Goal: Information Seeking & Learning: Learn about a topic

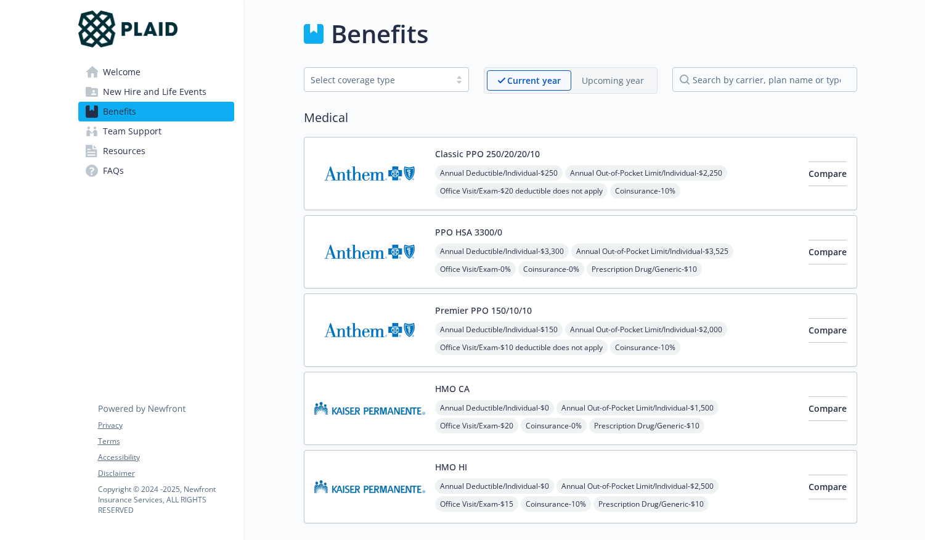
click at [522, 307] on button "Premier PPO 150/10/10" at bounding box center [483, 310] width 97 height 13
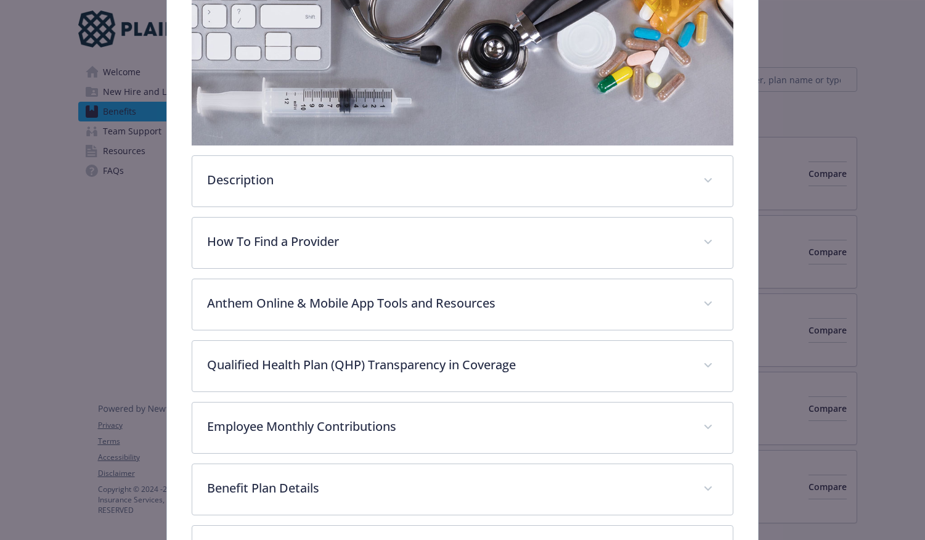
scroll to position [280, 0]
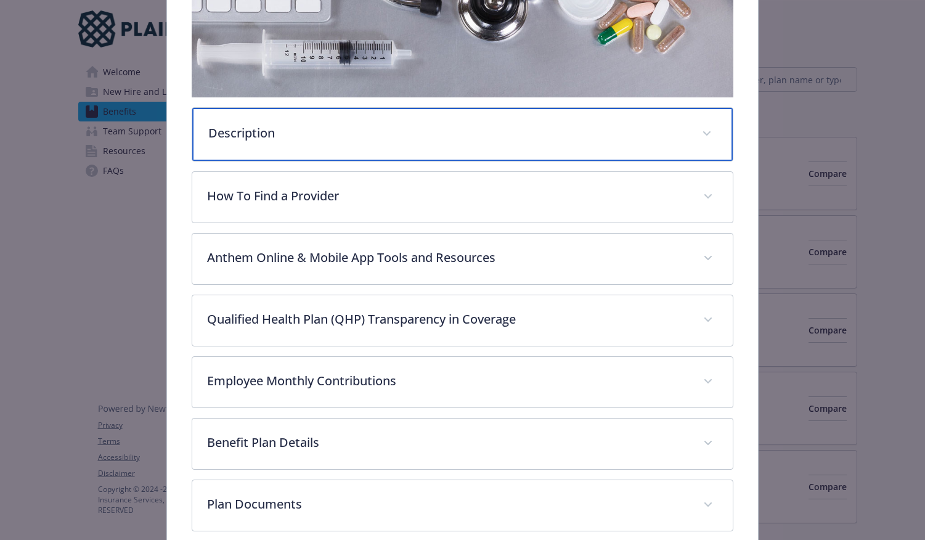
click at [361, 131] on p "Description" at bounding box center [447, 133] width 479 height 18
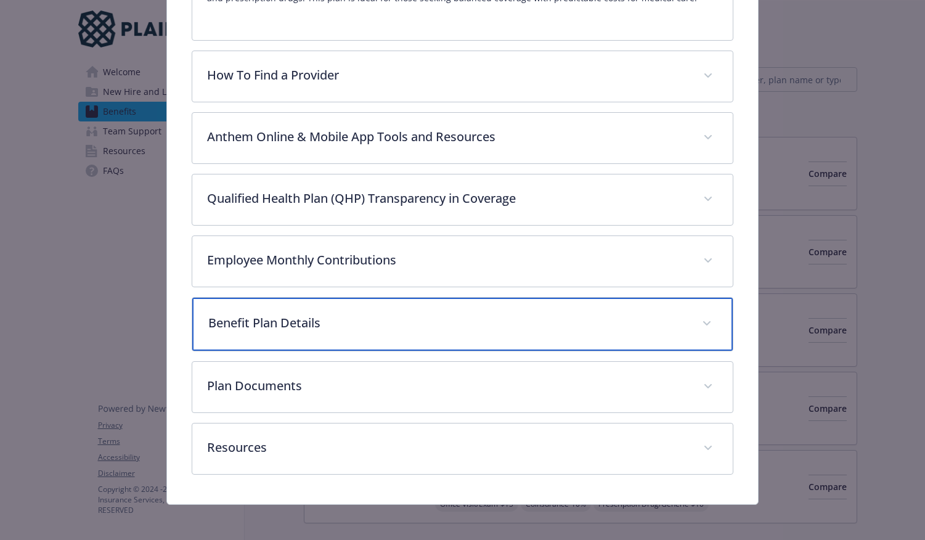
click at [343, 303] on div "Benefit Plan Details" at bounding box center [462, 324] width 541 height 53
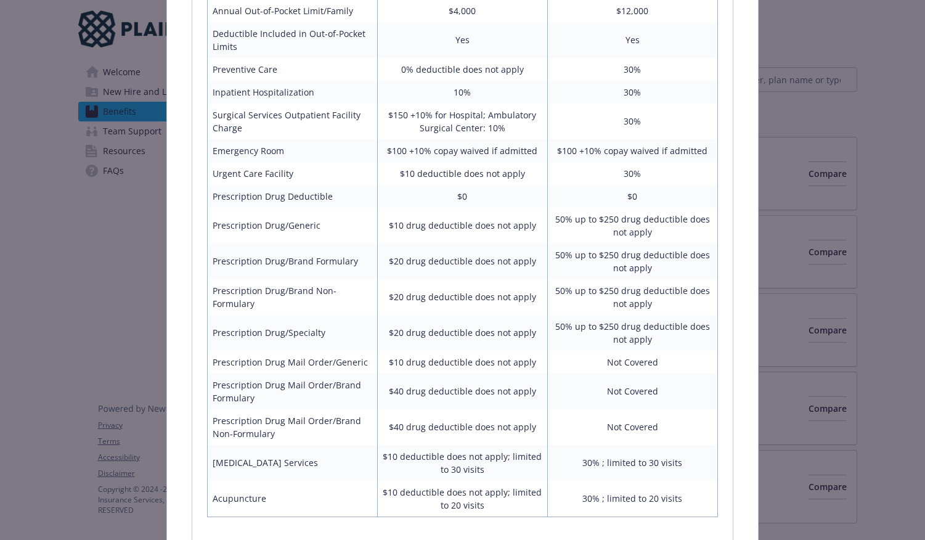
scroll to position [1232, 0]
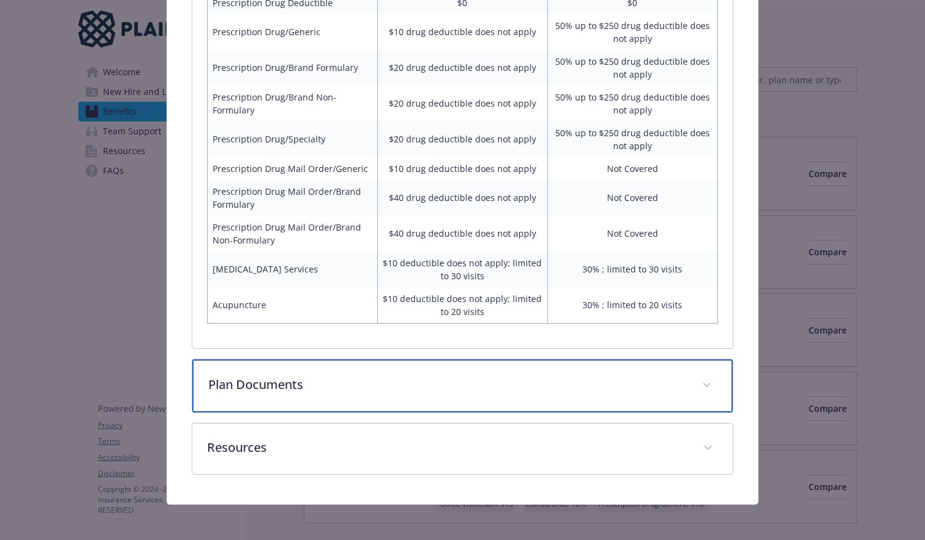
click at [317, 401] on div "Plan Documents" at bounding box center [462, 385] width 541 height 53
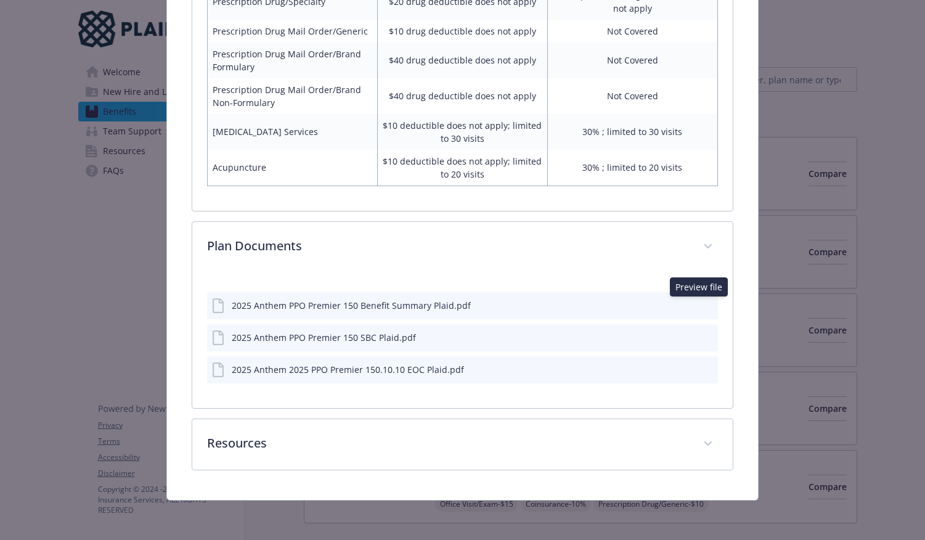
scroll to position [1365, 0]
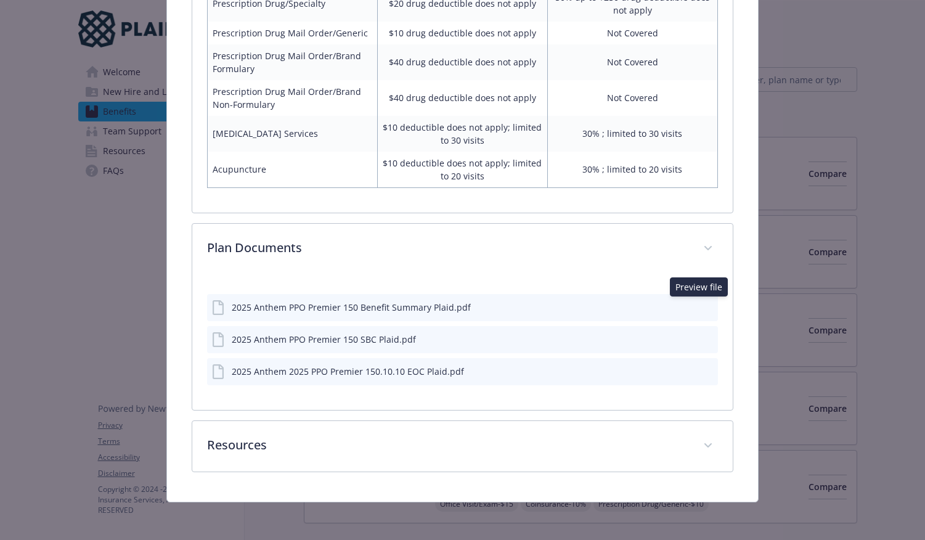
click at [701, 304] on icon "preview file" at bounding box center [706, 306] width 11 height 9
click at [681, 303] on icon "download file" at bounding box center [686, 306] width 10 height 10
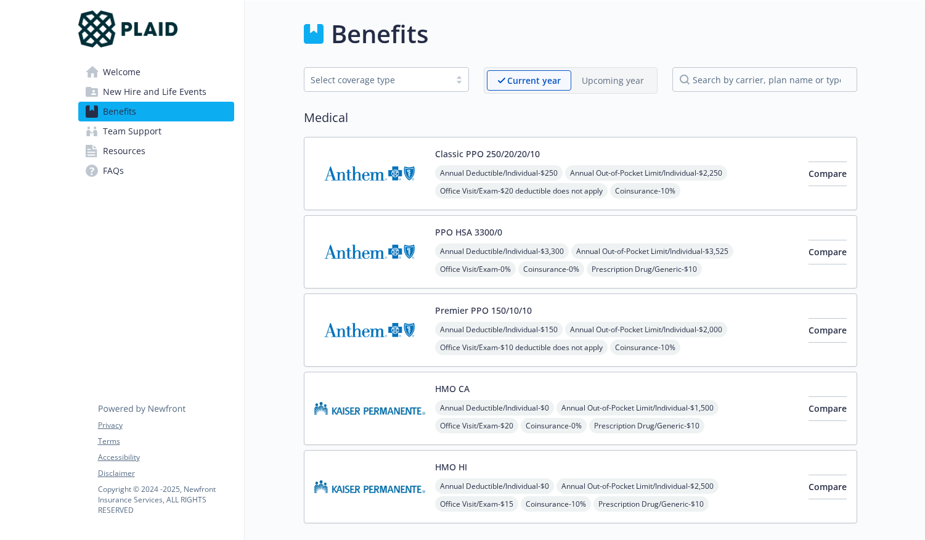
click at [519, 142] on div "Classic PPO 250/20/20/10 Annual Deductible/Individual - $250 Annual Out-of-Pock…" at bounding box center [581, 173] width 554 height 73
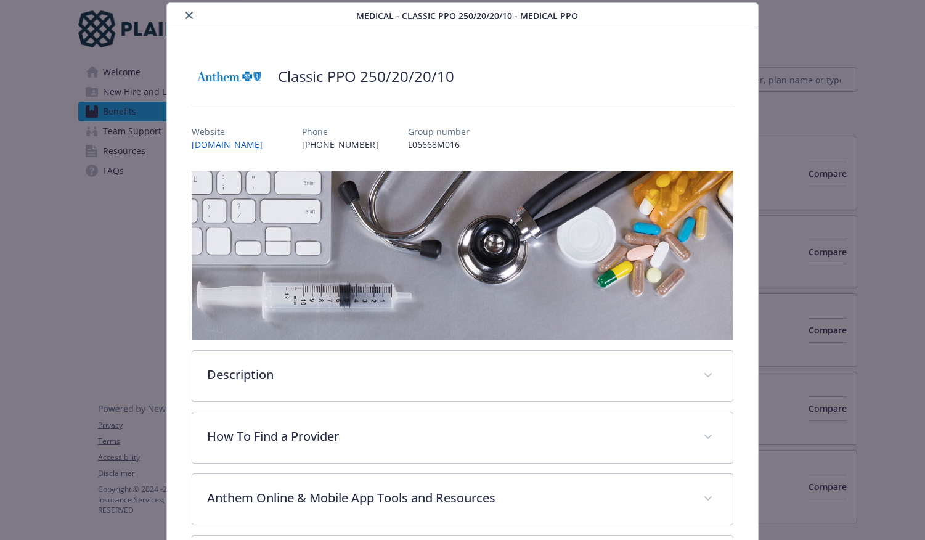
scroll to position [39, 0]
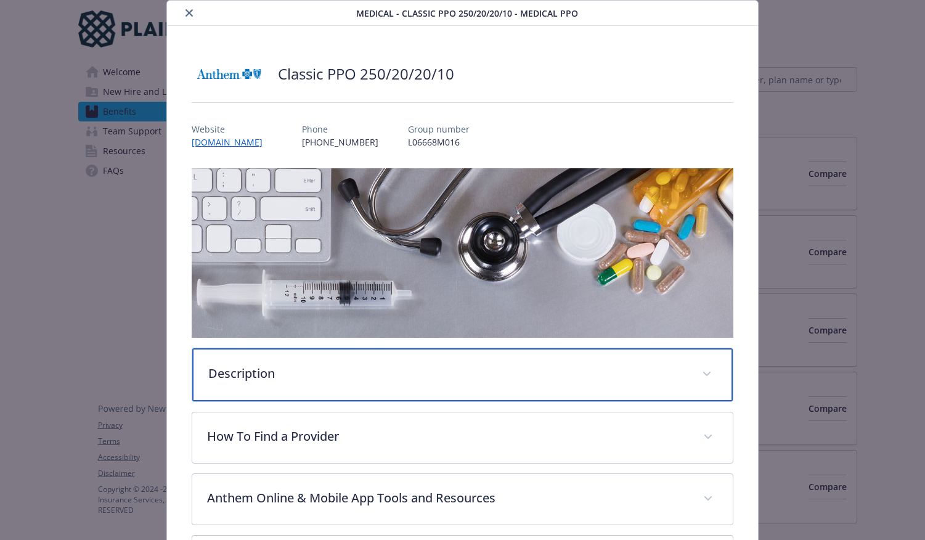
click at [463, 382] on div "Description" at bounding box center [462, 374] width 541 height 53
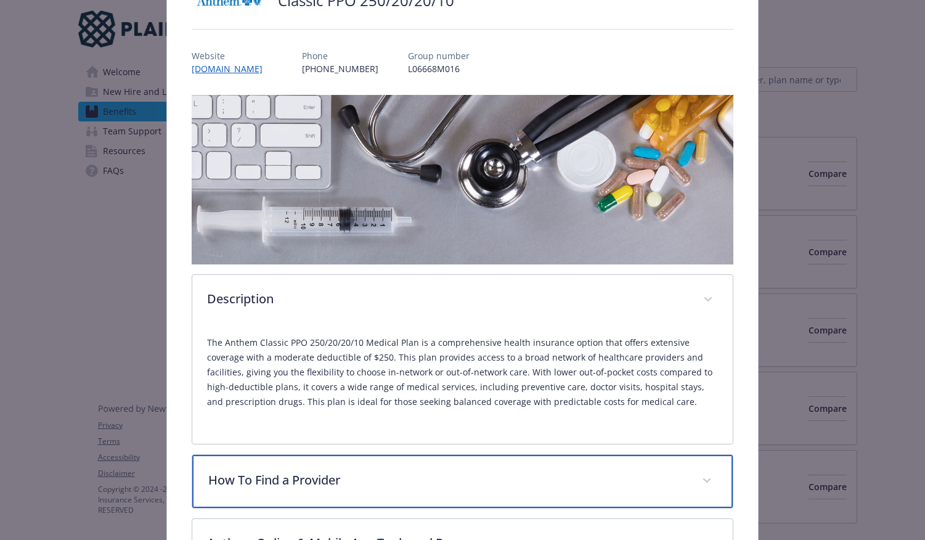
click at [455, 484] on p "How To Find a Provider" at bounding box center [447, 480] width 479 height 18
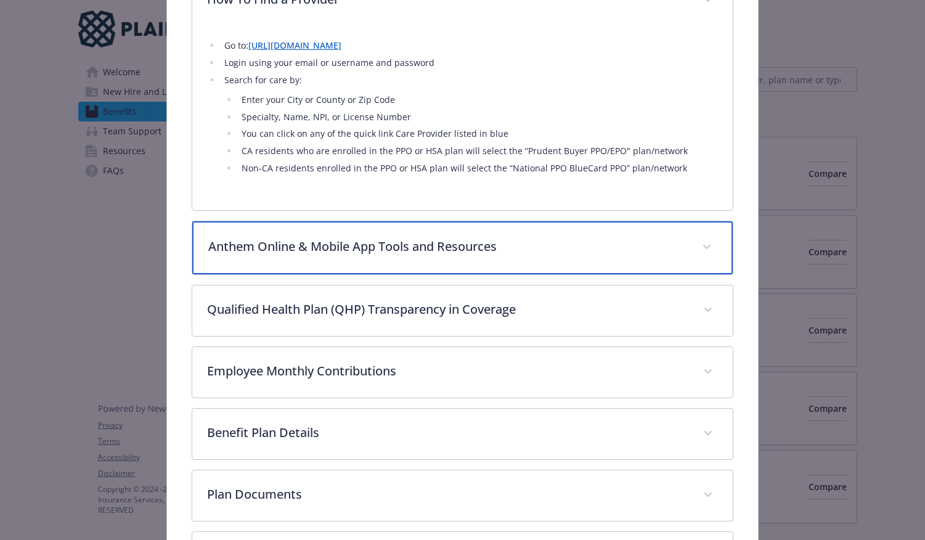
click at [348, 242] on p "Anthem Online & Mobile App Tools and Resources" at bounding box center [447, 246] width 479 height 18
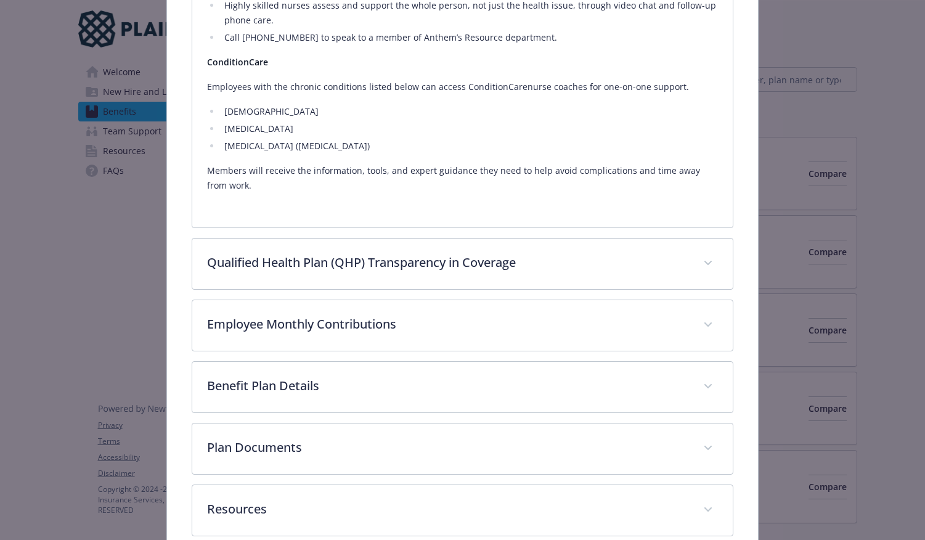
scroll to position [1471, 0]
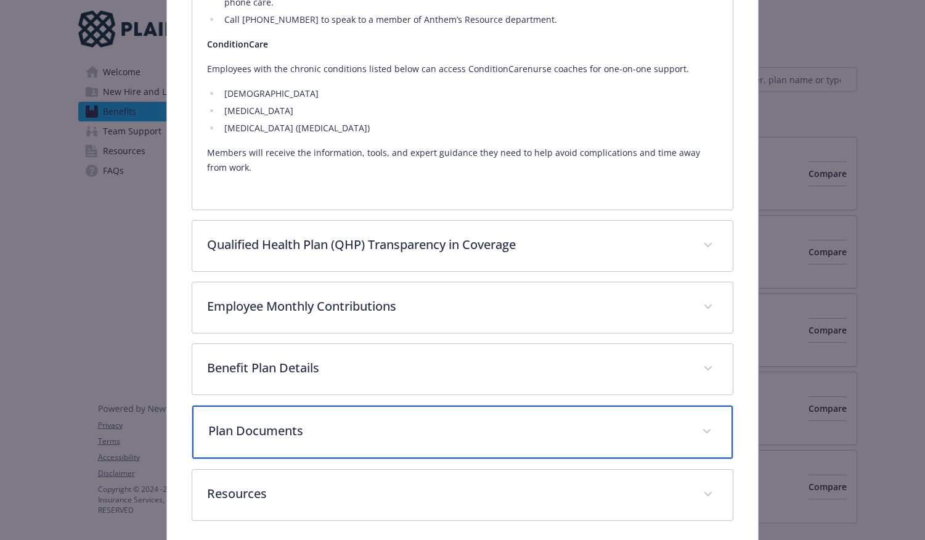
click at [295, 431] on p "Plan Documents" at bounding box center [447, 431] width 479 height 18
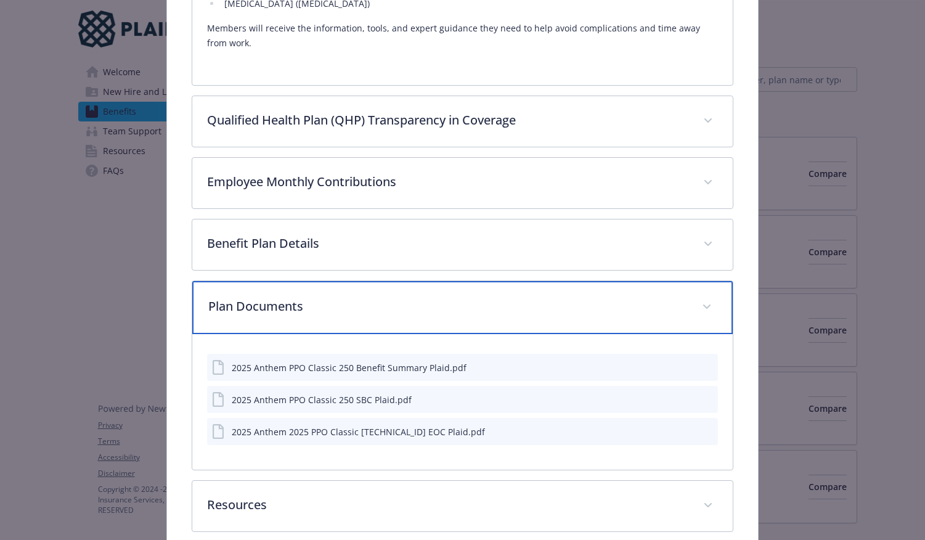
scroll to position [1606, 0]
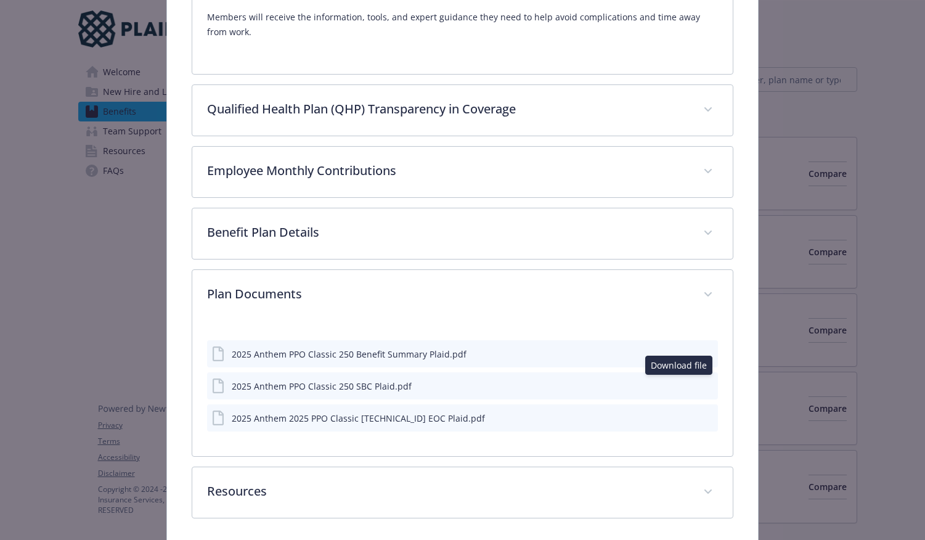
click at [681, 385] on icon "download file" at bounding box center [686, 385] width 10 height 10
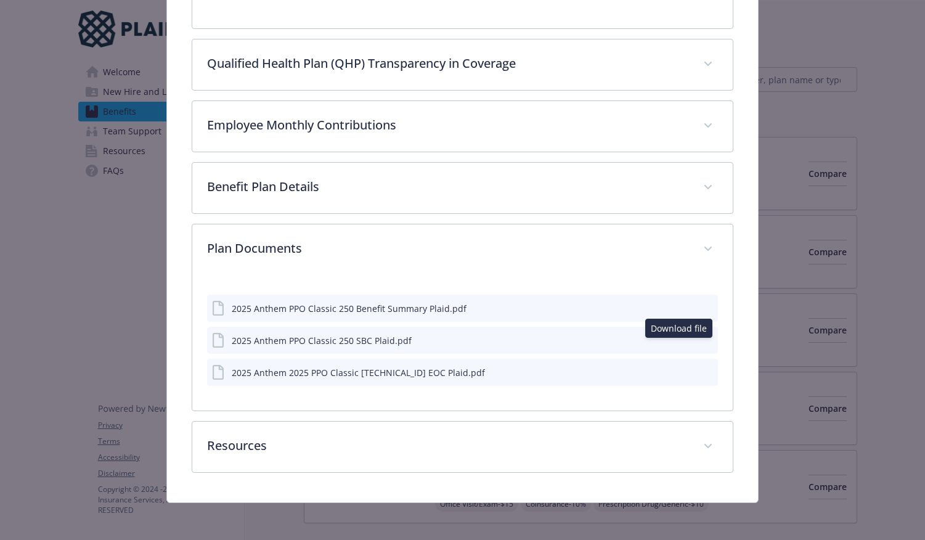
scroll to position [1652, 0]
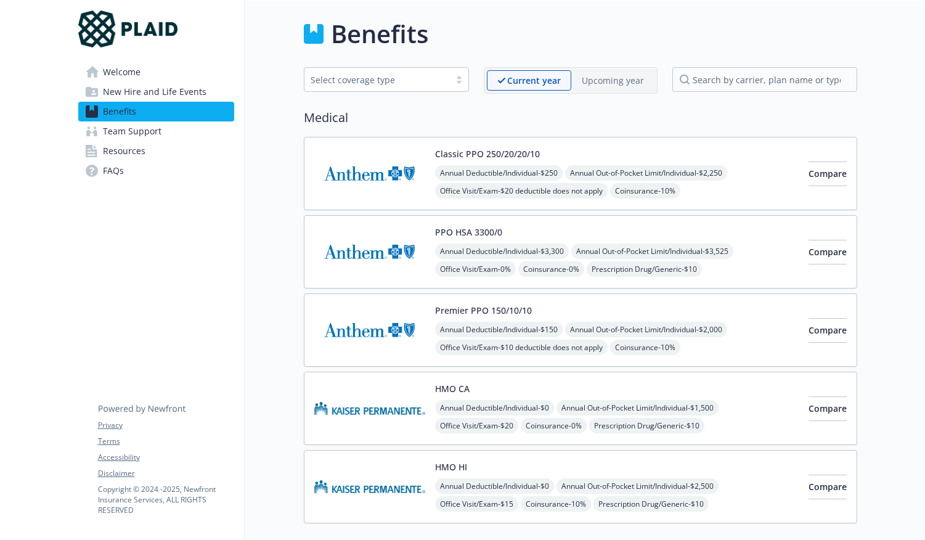
click at [120, 70] on span "Welcome" at bounding box center [122, 72] width 38 height 20
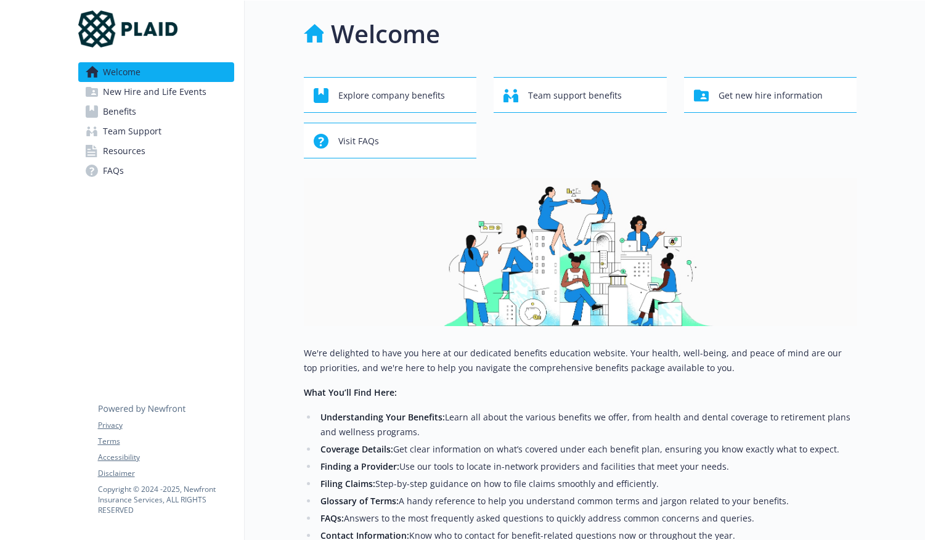
scroll to position [242, 0]
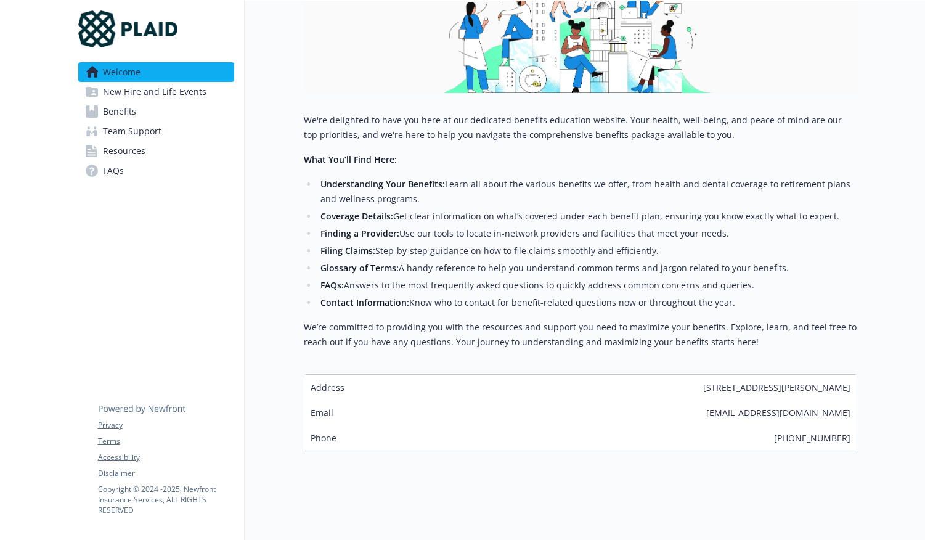
click at [164, 90] on span "New Hire and Life Events" at bounding box center [155, 92] width 104 height 20
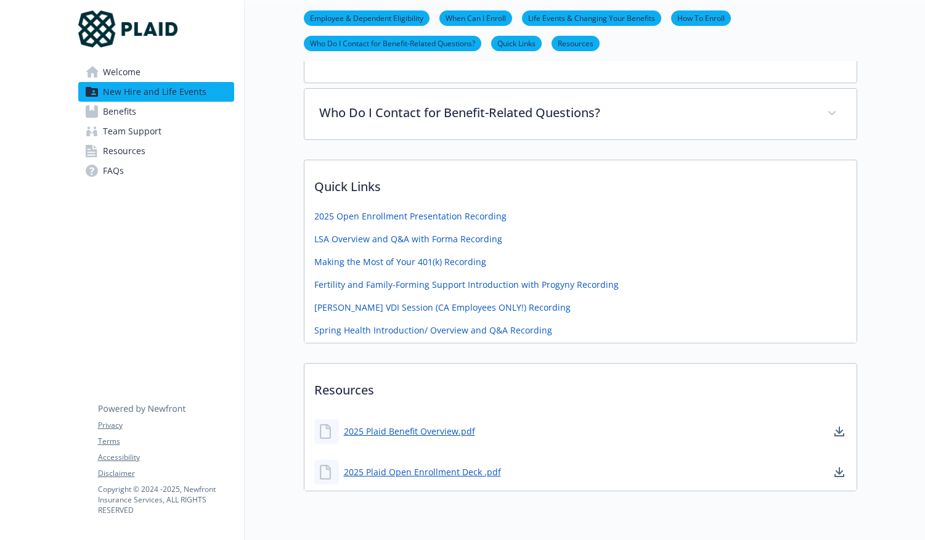
scroll to position [484, 0]
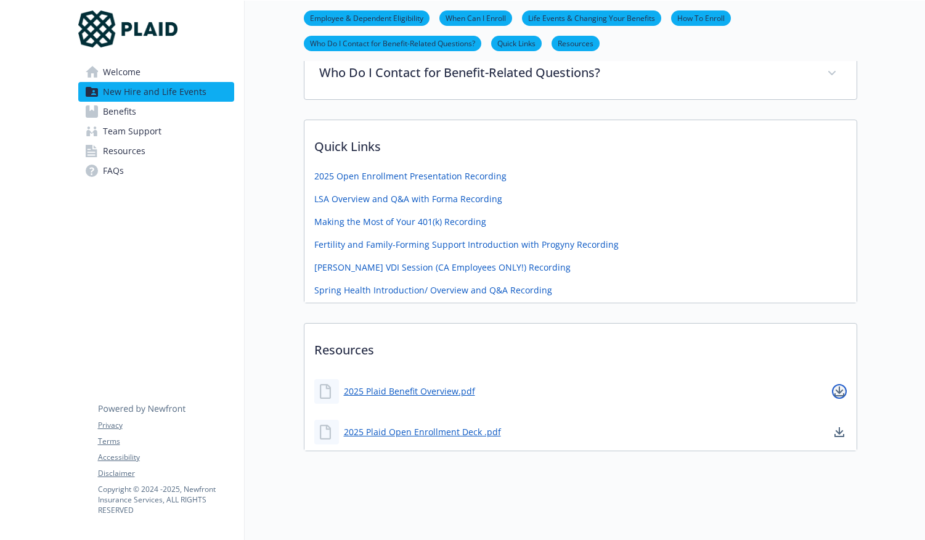
click at [840, 386] on icon "download document" at bounding box center [840, 391] width 10 height 10
click at [141, 116] on link "Benefits" at bounding box center [156, 112] width 156 height 20
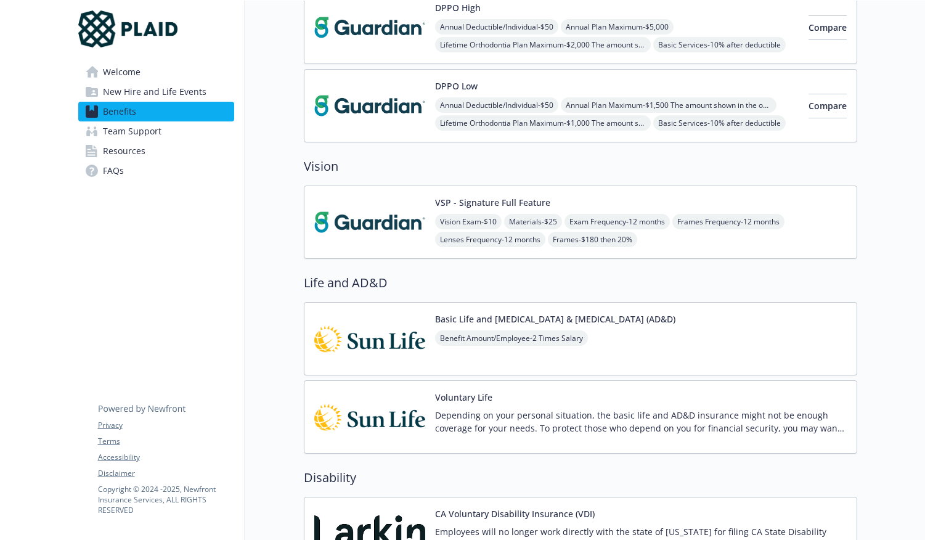
scroll to position [580, 0]
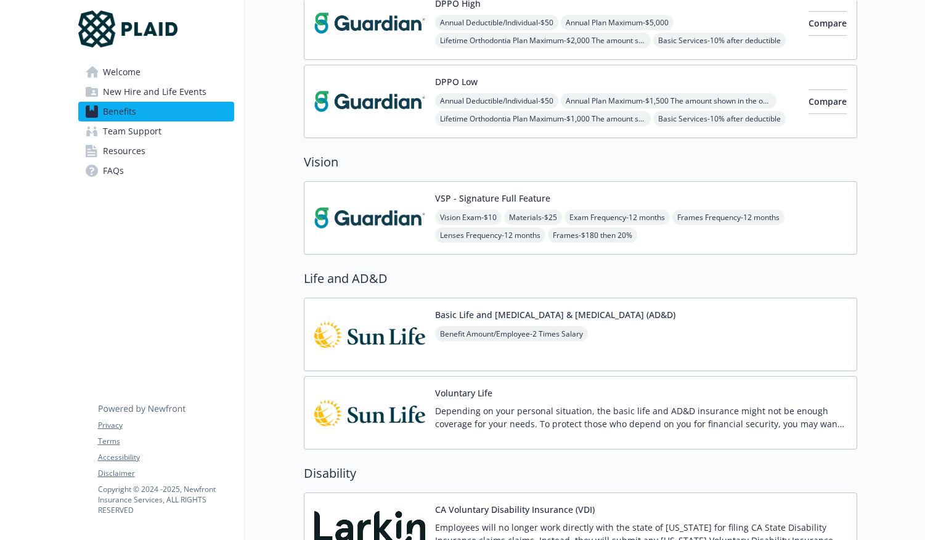
click at [613, 421] on p "Depending on your personal situation, the basic life and AD&D insurance might n…" at bounding box center [641, 417] width 412 height 26
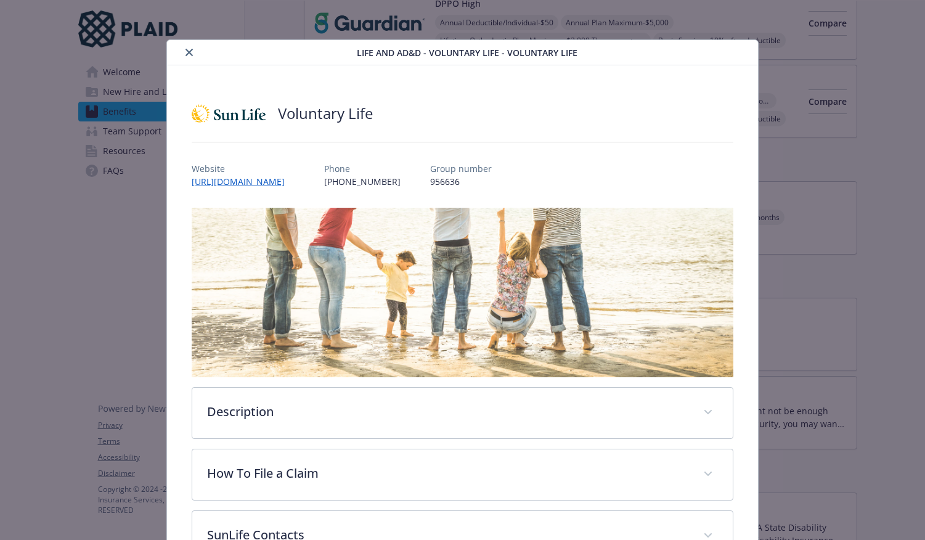
scroll to position [37, 0]
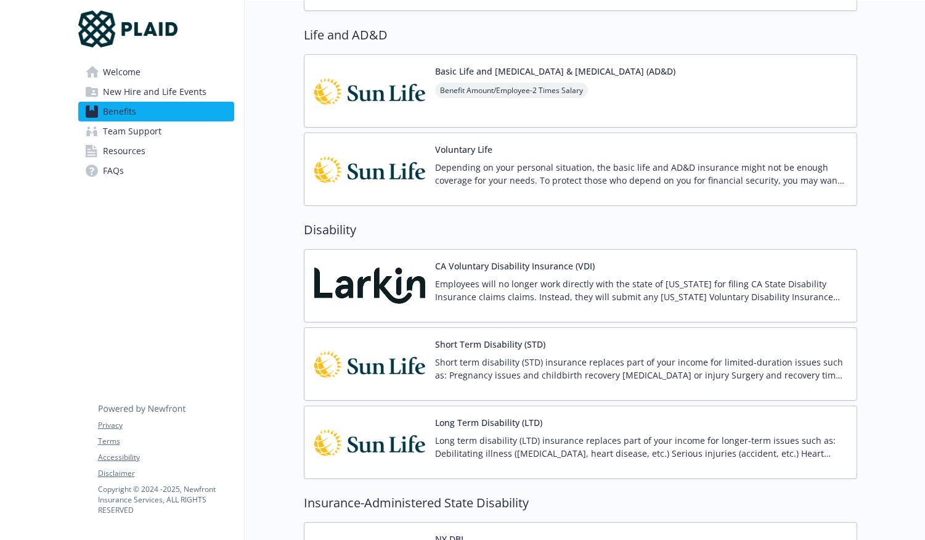
scroll to position [888, 0]
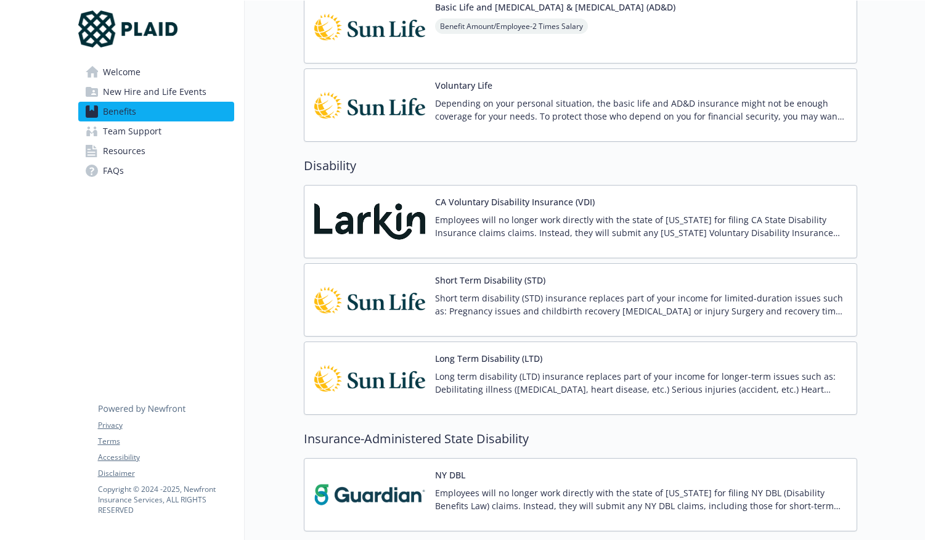
click at [521, 295] on p "Short term disability (STD) insurance replaces part of your income for limited-…" at bounding box center [641, 305] width 412 height 26
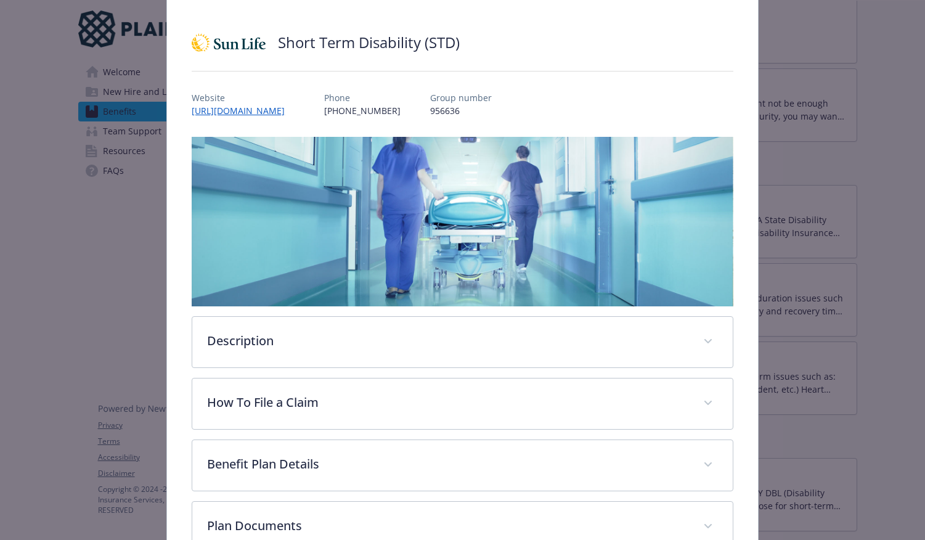
scroll to position [71, 0]
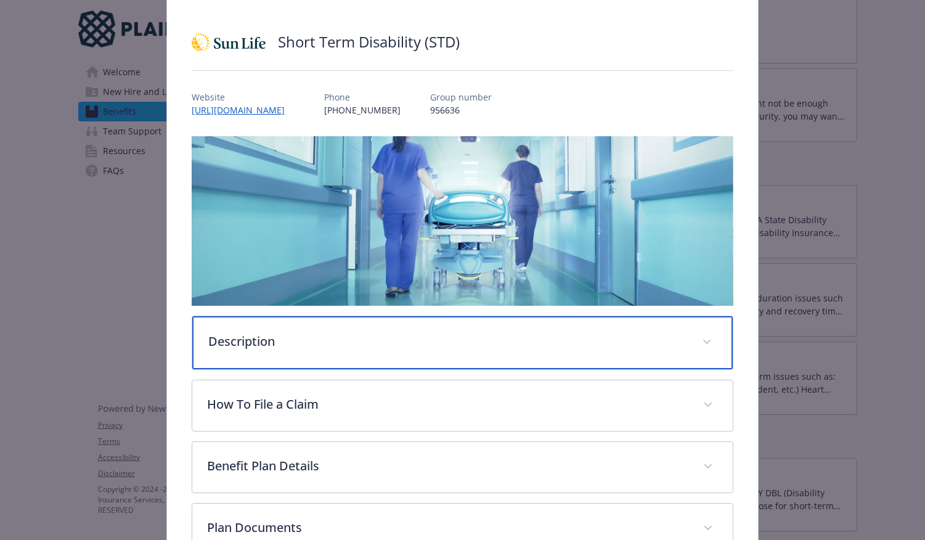
click at [502, 353] on div "Description" at bounding box center [462, 342] width 541 height 53
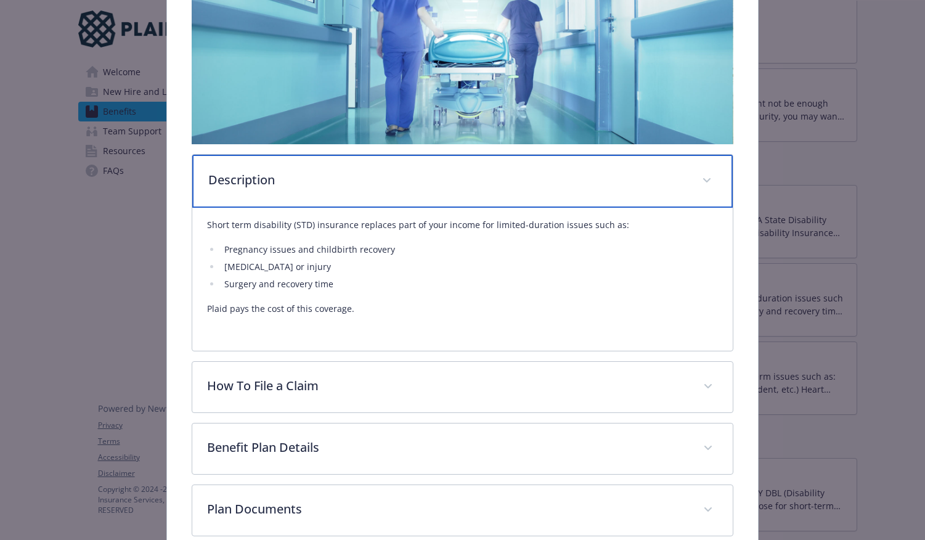
scroll to position [247, 0]
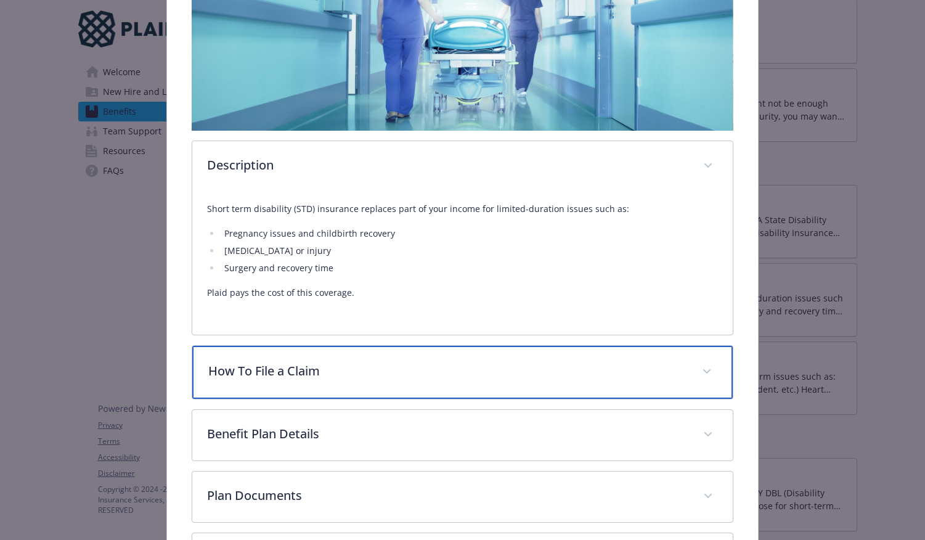
click at [473, 380] on div "How To File a Claim" at bounding box center [462, 372] width 541 height 53
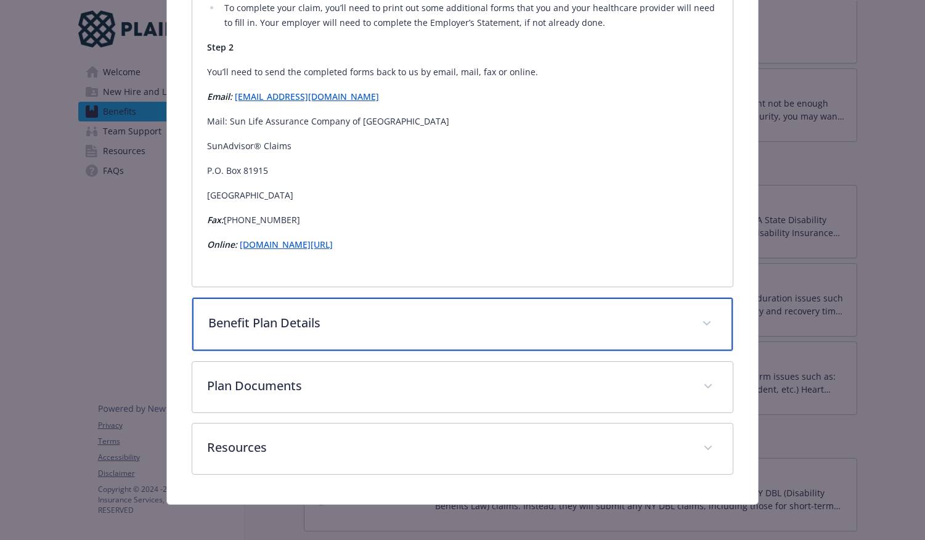
click at [417, 305] on div "Benefit Plan Details" at bounding box center [462, 324] width 541 height 53
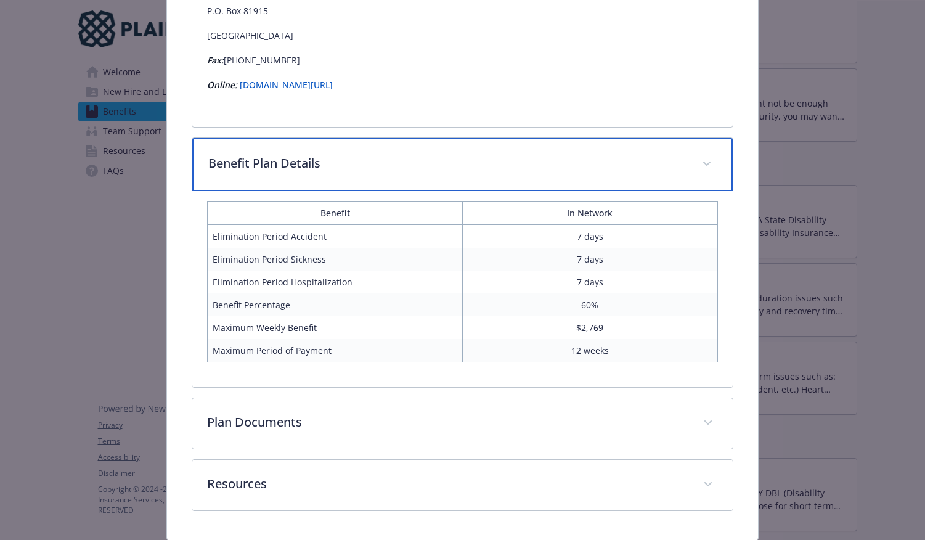
scroll to position [1411, 0]
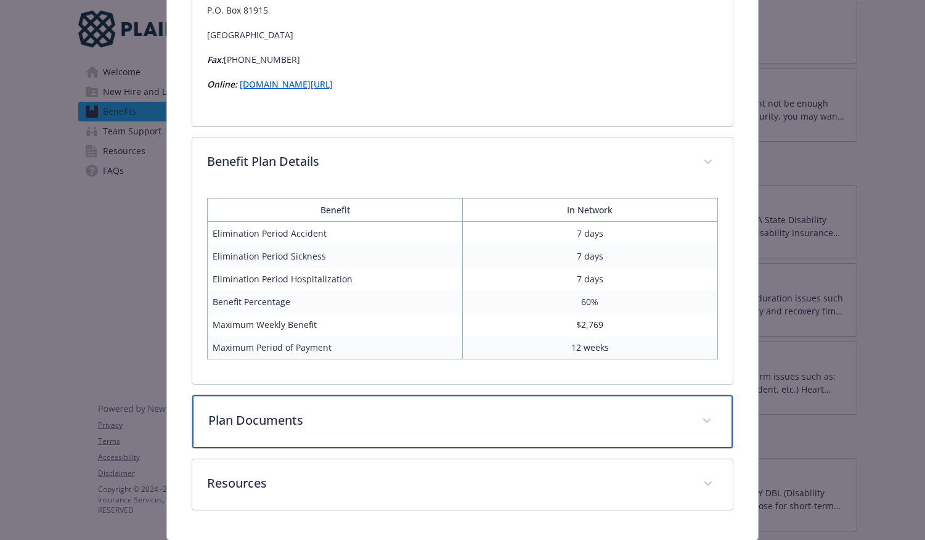
click at [571, 424] on p "Plan Documents" at bounding box center [447, 420] width 479 height 18
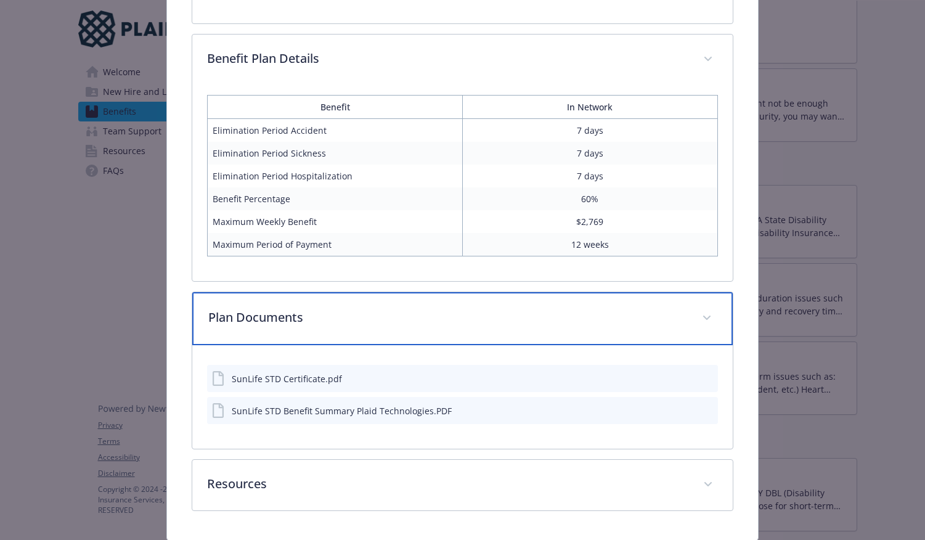
scroll to position [1553, 0]
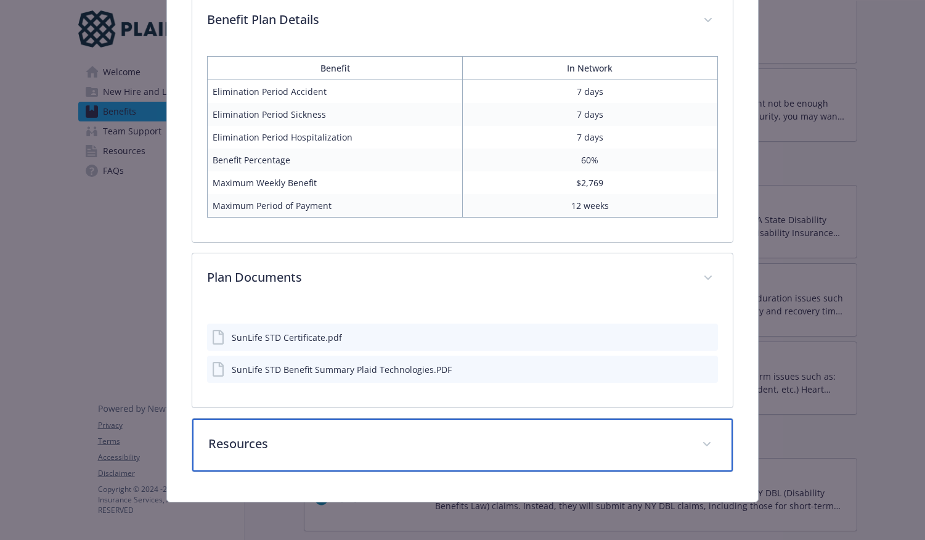
click at [686, 431] on div "Resources" at bounding box center [462, 445] width 541 height 53
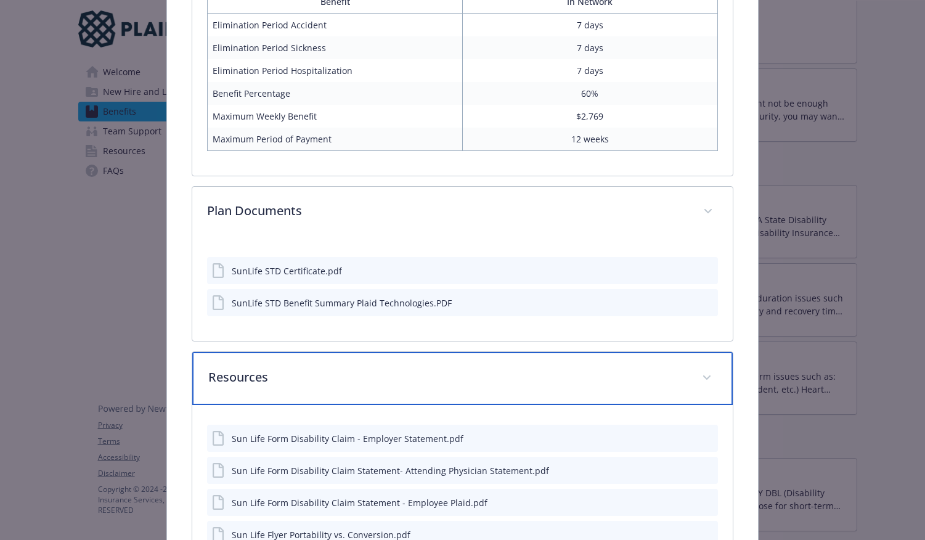
scroll to position [1633, 0]
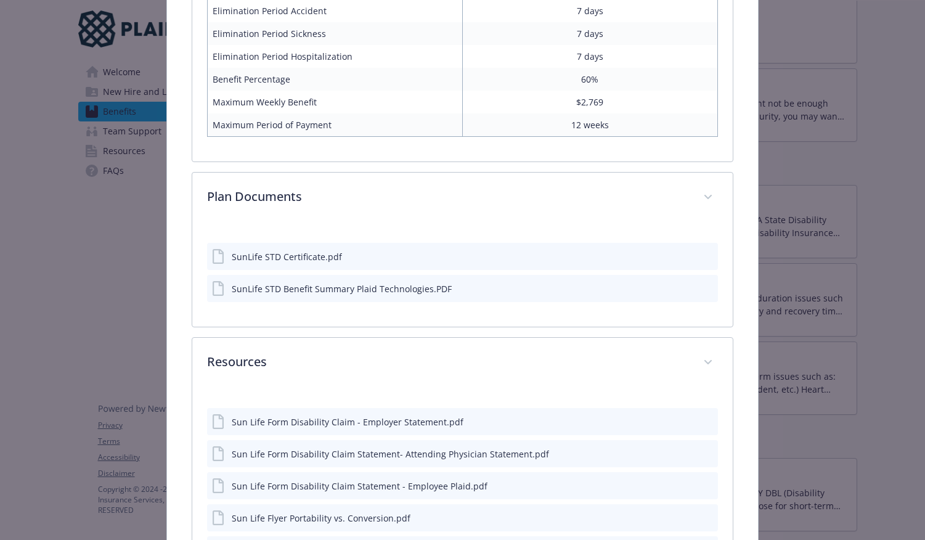
click at [701, 251] on icon "preview file" at bounding box center [706, 255] width 11 height 9
click at [701, 287] on icon "preview file" at bounding box center [706, 288] width 11 height 9
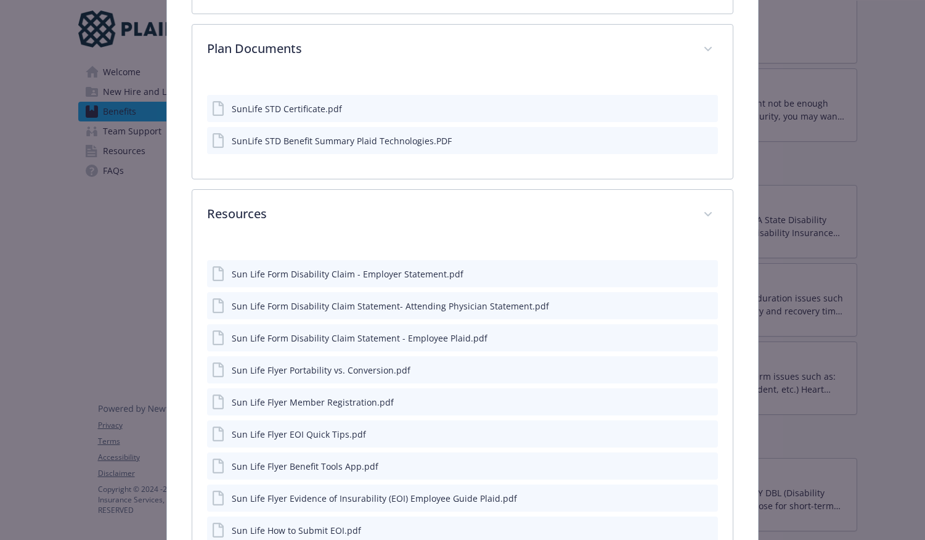
scroll to position [2014, 0]
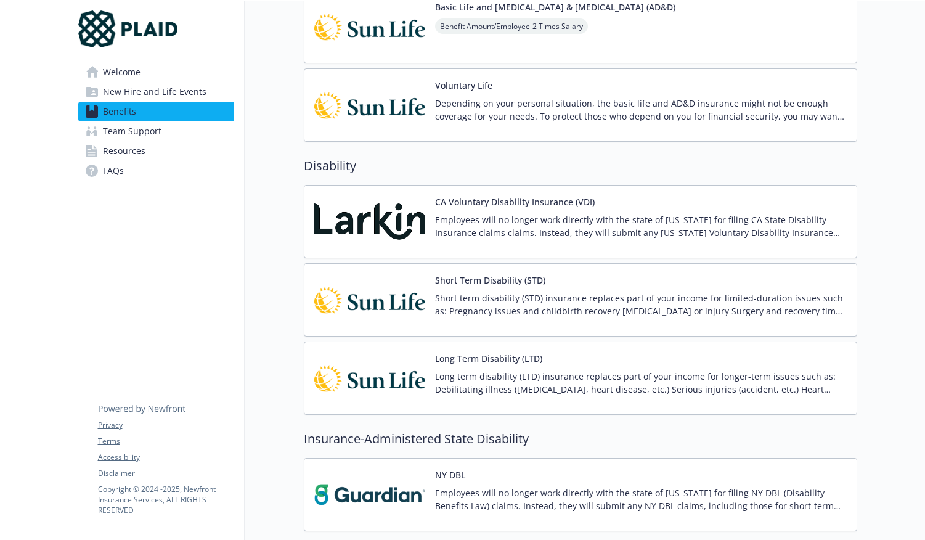
click at [534, 359] on button "Long Term Disability (LTD)" at bounding box center [488, 358] width 107 height 13
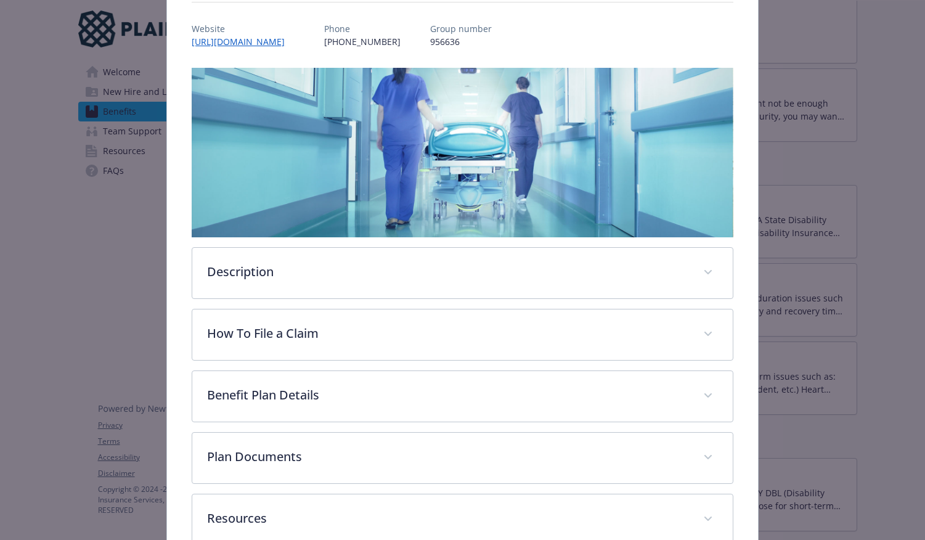
scroll to position [213, 0]
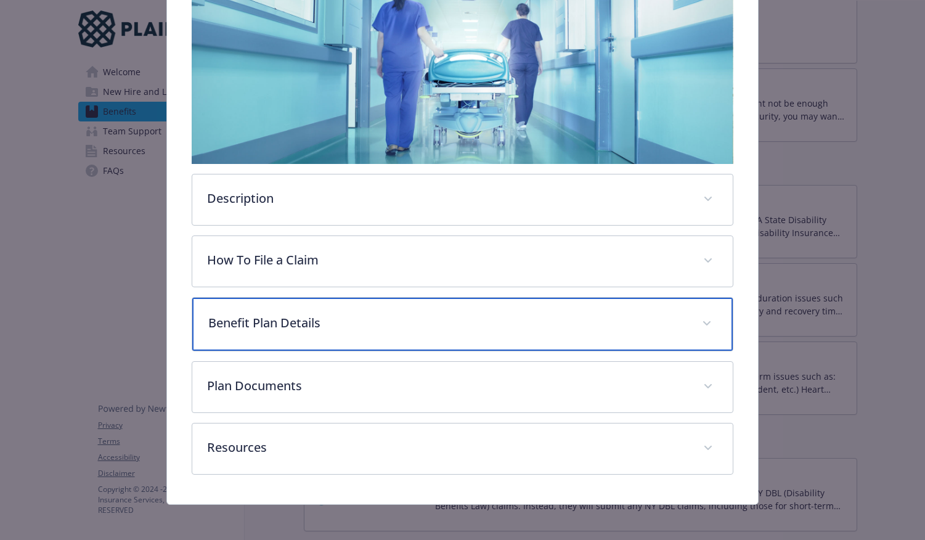
click at [322, 321] on p "Benefit Plan Details" at bounding box center [447, 323] width 479 height 18
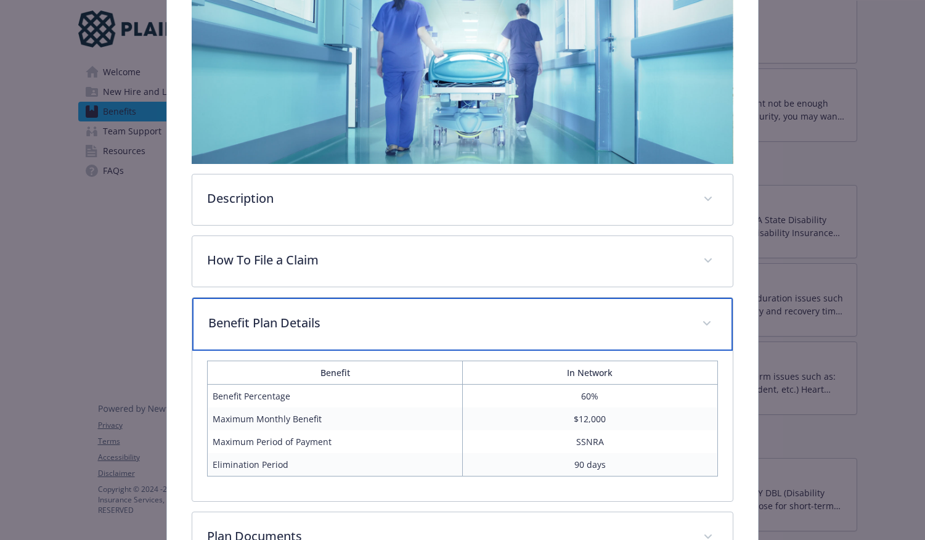
click at [323, 322] on p "Benefit Plan Details" at bounding box center [447, 323] width 479 height 18
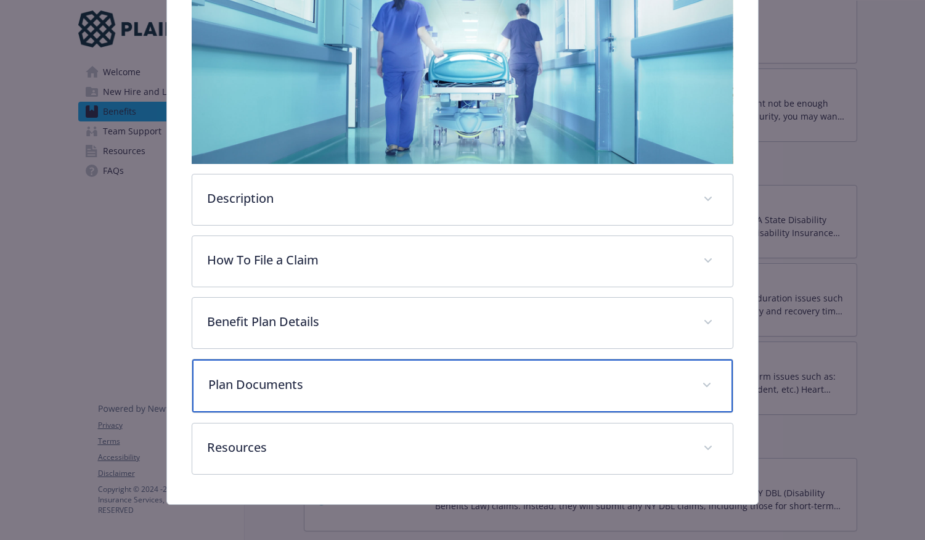
click at [346, 377] on p "Plan Documents" at bounding box center [447, 384] width 479 height 18
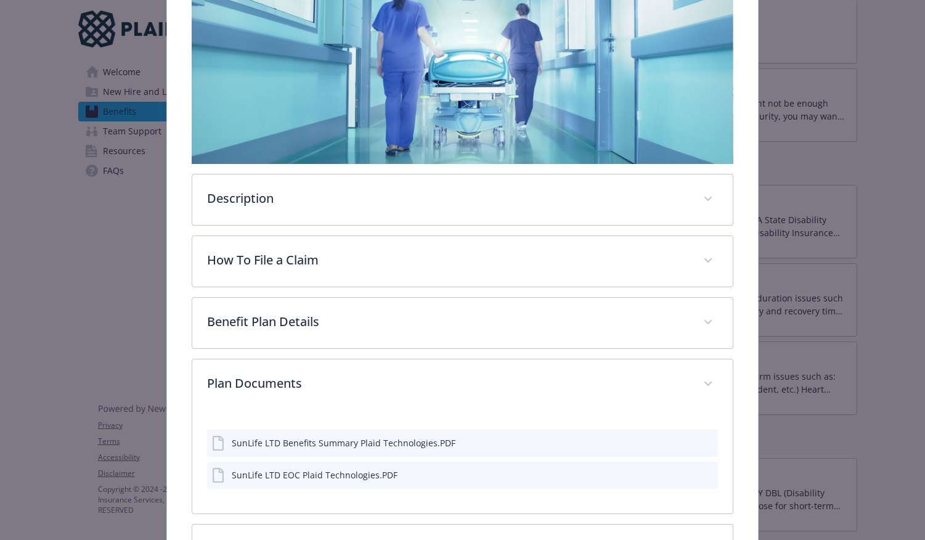
click at [701, 440] on icon "preview file" at bounding box center [706, 442] width 11 height 9
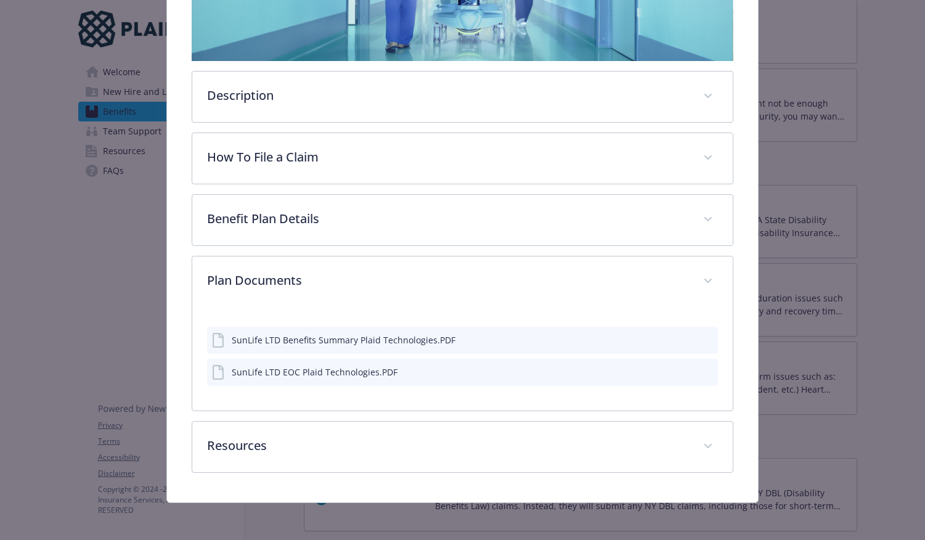
scroll to position [317, 0]
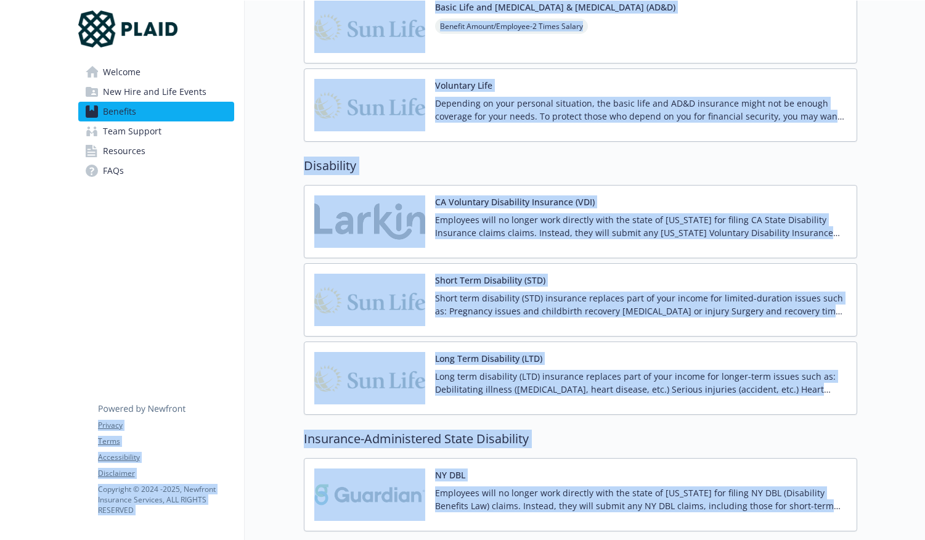
click at [280, 253] on div "Benefits Select coverage type Current year Upcoming year Medical Classic PPO 25…" at bounding box center [551, 454] width 613 height 2682
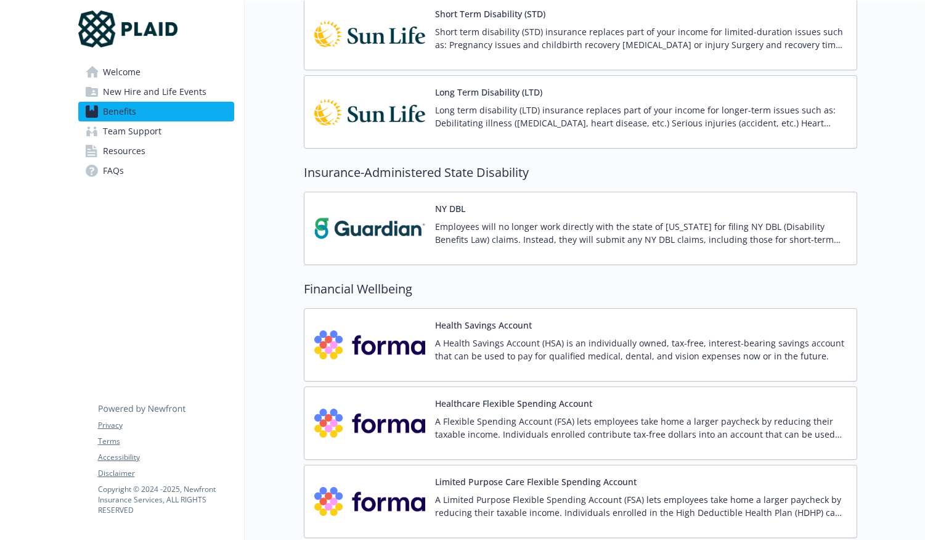
scroll to position [1217, 0]
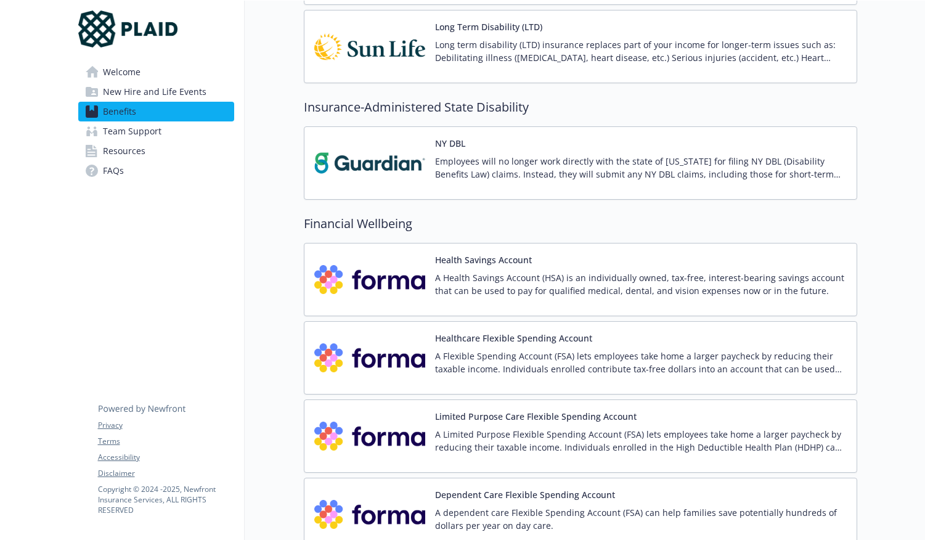
click at [499, 292] on p "A Health Savings Account (HSA) is an individually owned, tax-free, interest-bea…" at bounding box center [641, 284] width 412 height 26
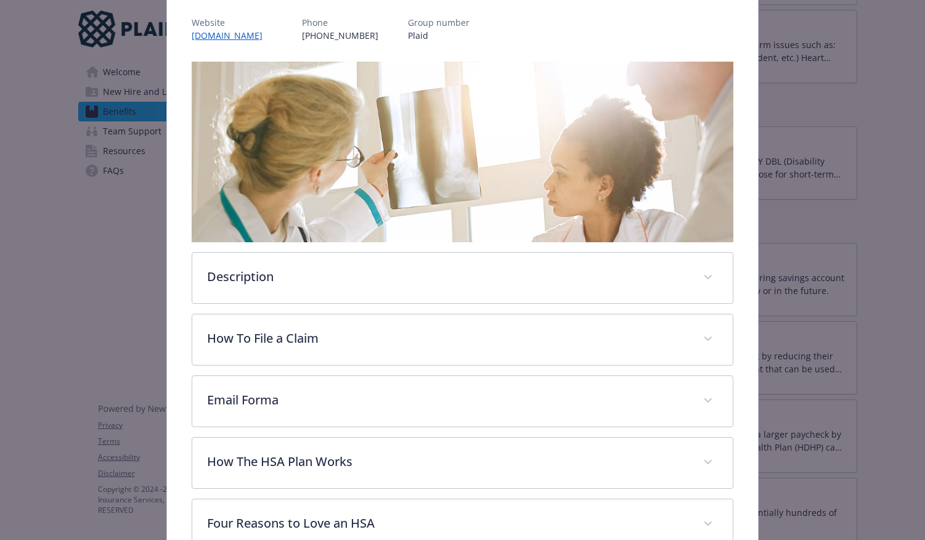
scroll to position [216, 0]
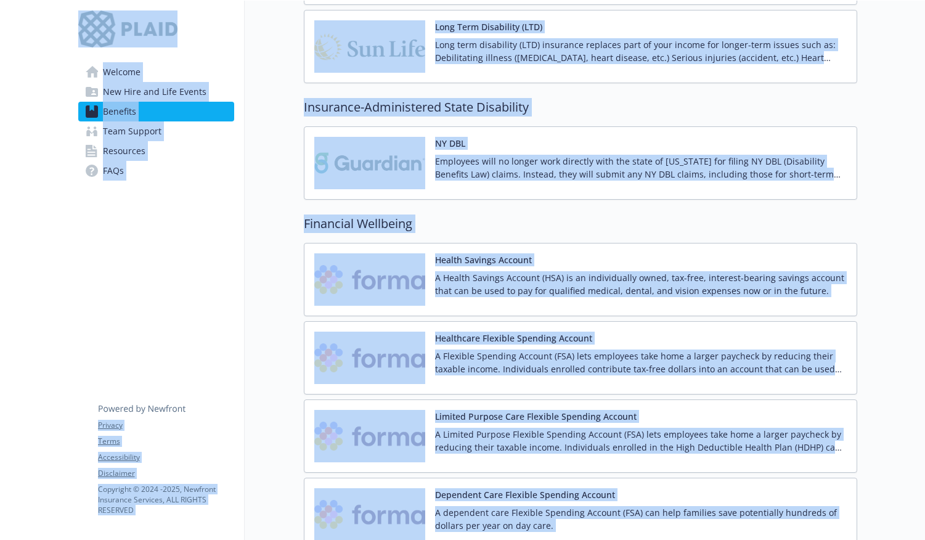
click at [246, 346] on div "Benefits Select coverage type Current year Upcoming year Medical Classic PPO 25…" at bounding box center [551, 122] width 613 height 2682
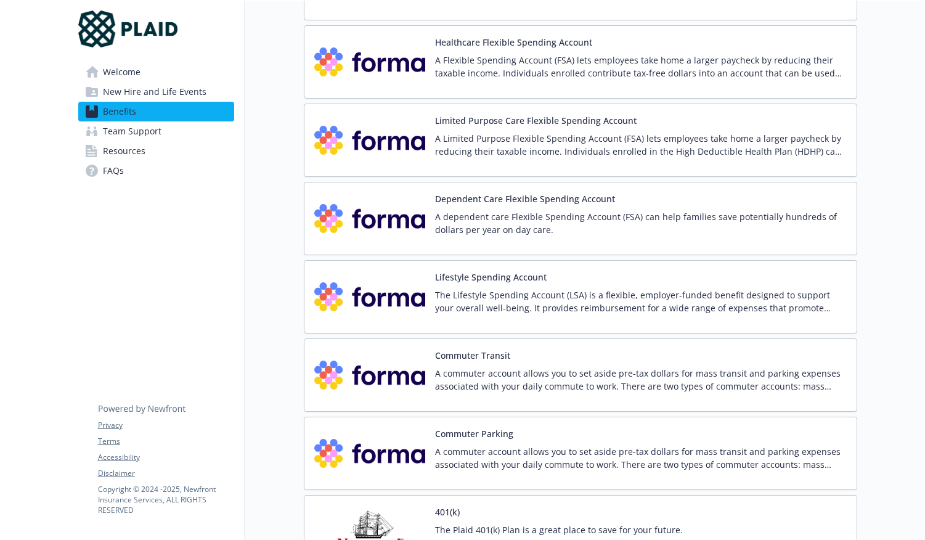
scroll to position [1617, 0]
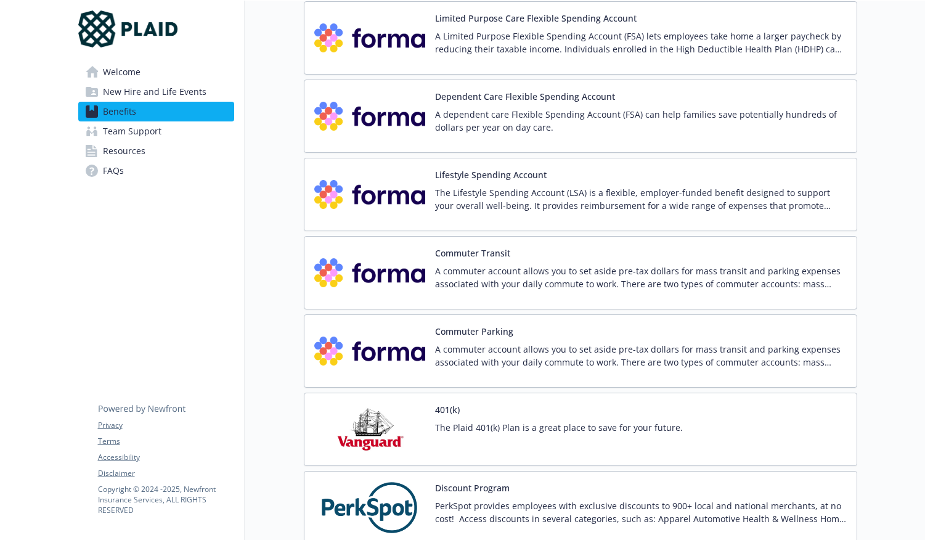
click at [556, 187] on p "The Lifestyle Spending Account (LSA) is a flexible, employer-funded benefit des…" at bounding box center [641, 199] width 412 height 26
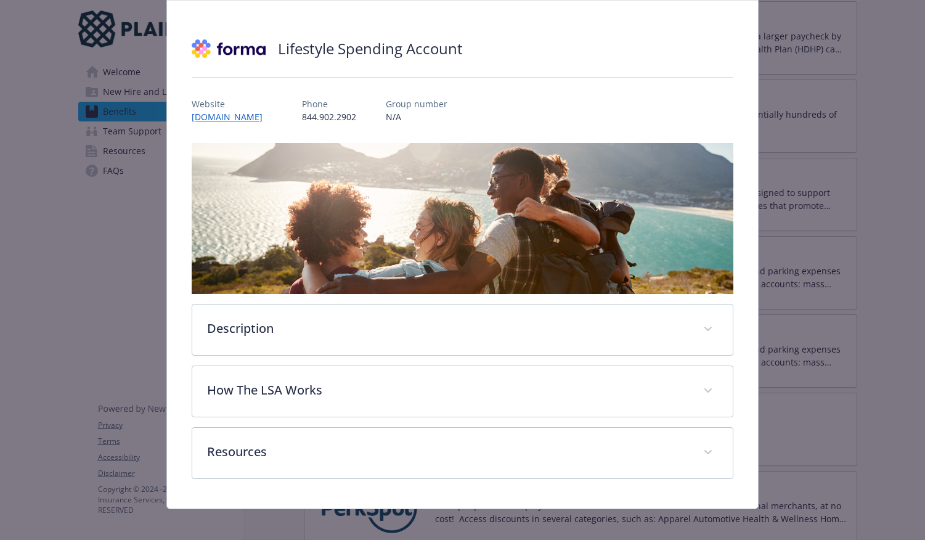
scroll to position [83, 0]
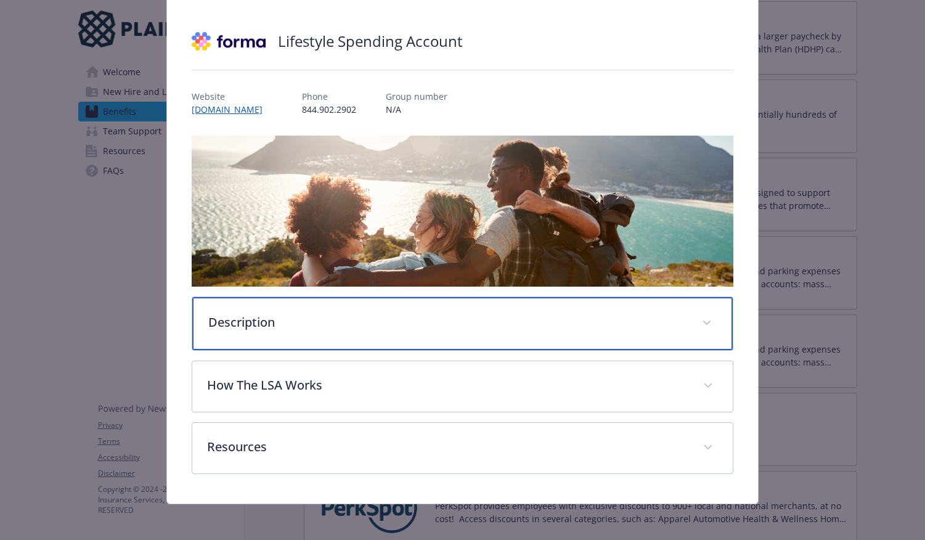
click at [452, 329] on p "Description" at bounding box center [447, 322] width 479 height 18
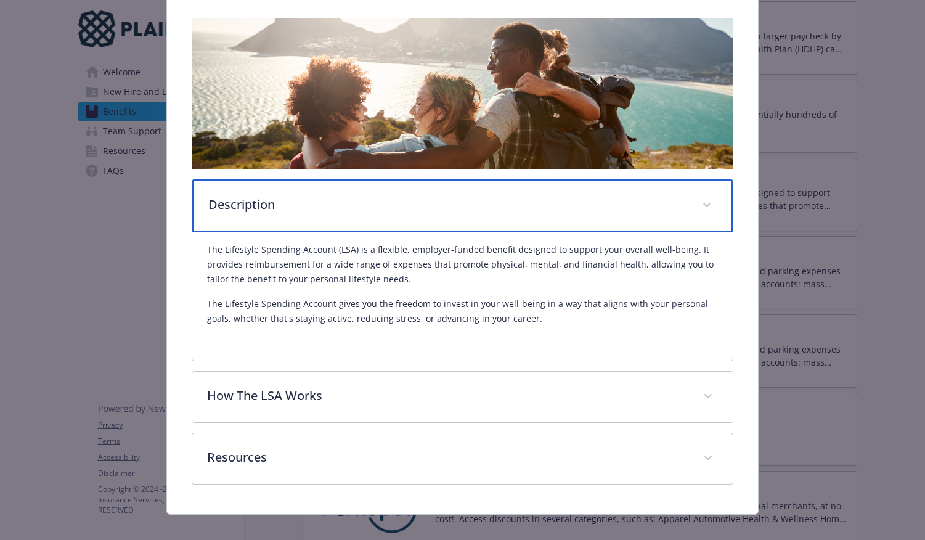
scroll to position [214, 0]
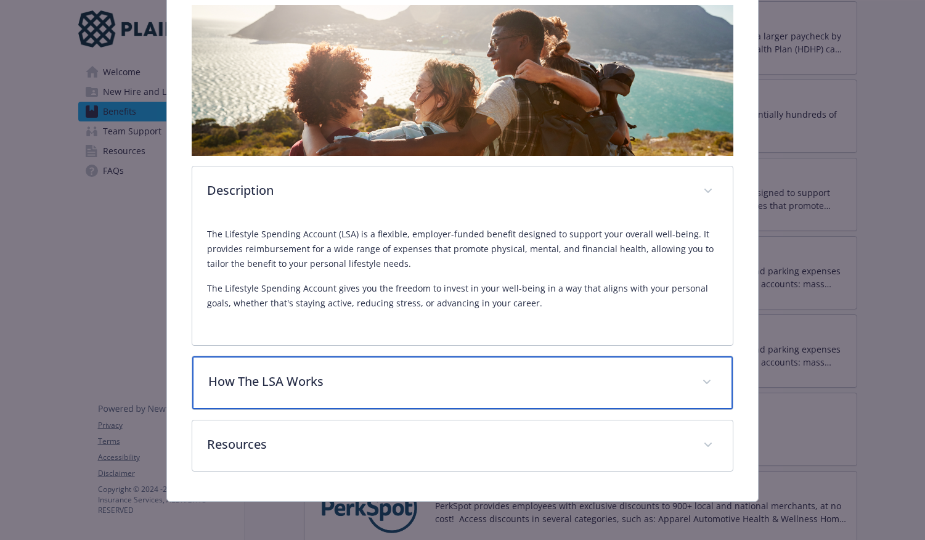
click at [445, 357] on div "How The LSA Works" at bounding box center [462, 382] width 541 height 53
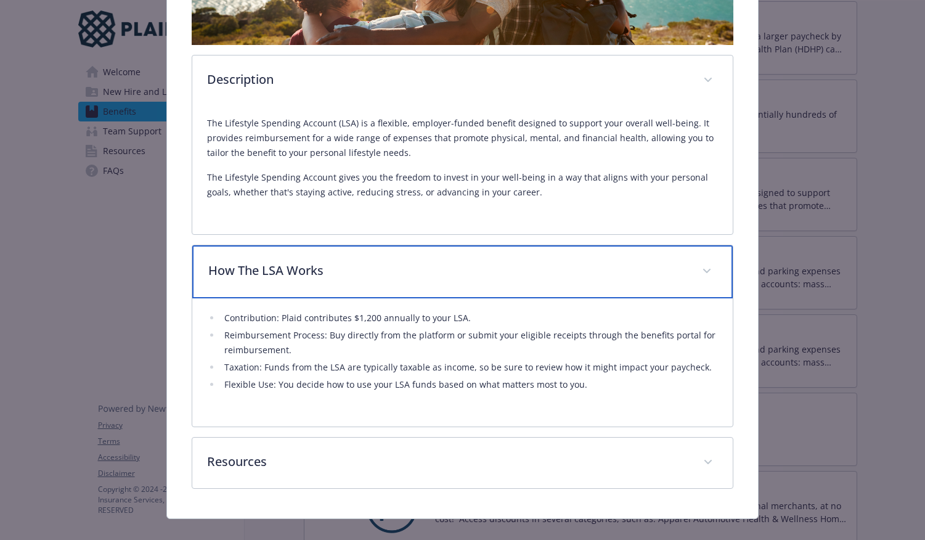
scroll to position [342, 0]
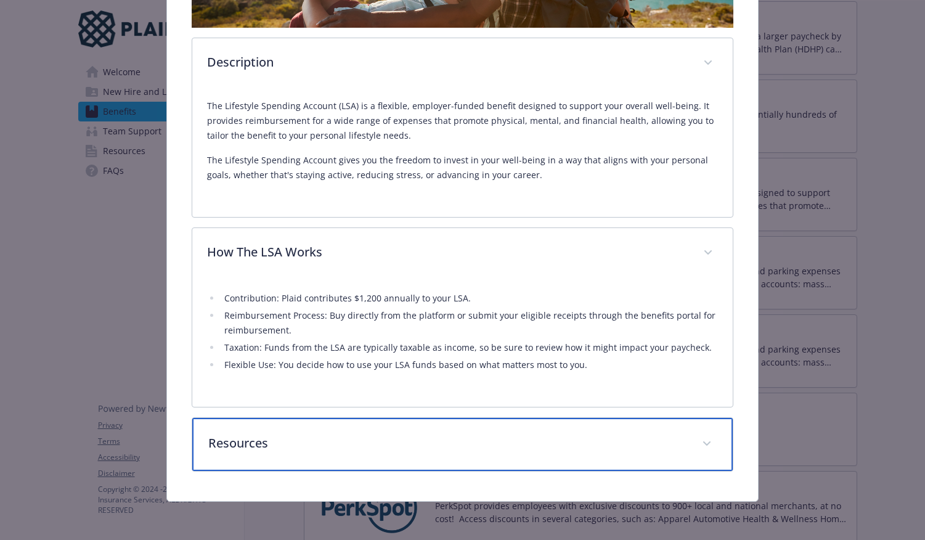
click at [508, 438] on p "Resources" at bounding box center [447, 443] width 479 height 18
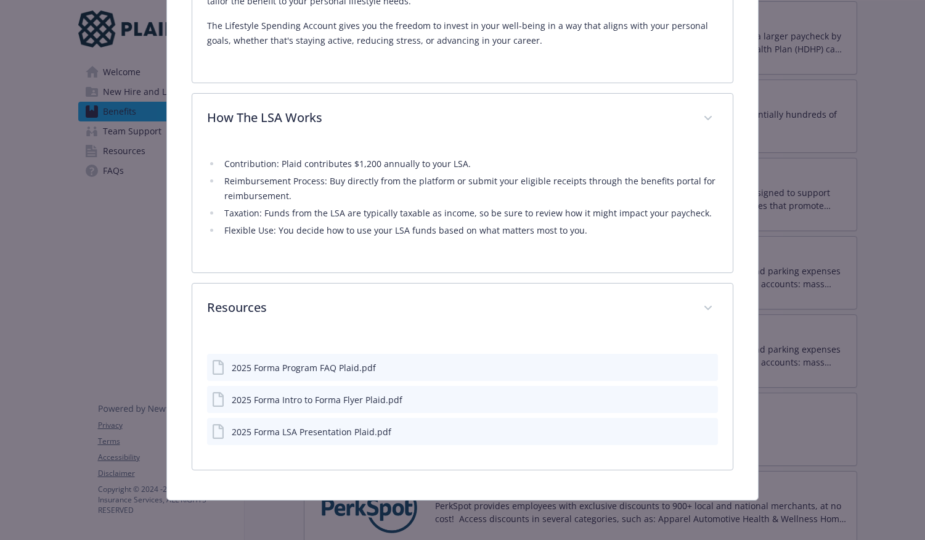
scroll to position [475, 0]
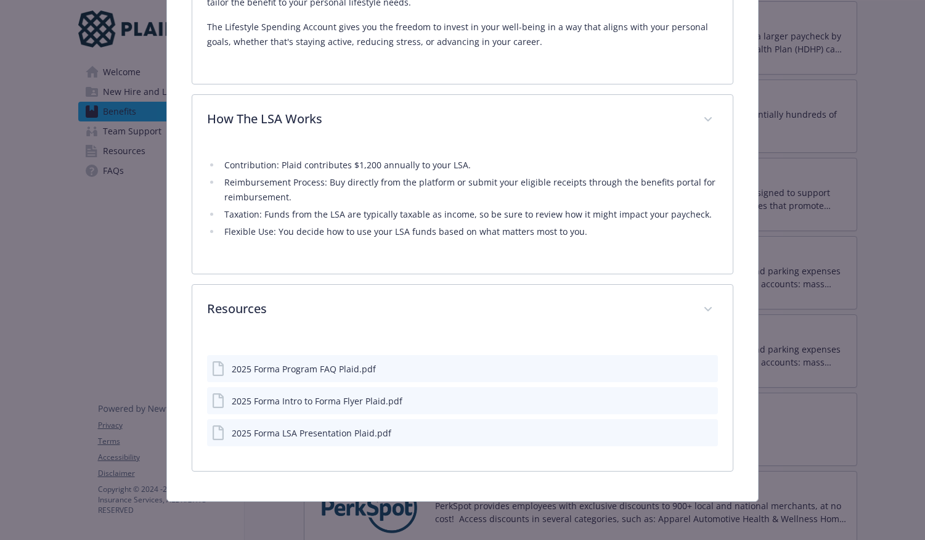
click at [701, 364] on icon "preview file" at bounding box center [706, 368] width 11 height 9
click at [701, 396] on icon "preview file" at bounding box center [706, 400] width 11 height 9
click at [706, 430] on div "2025 Forma LSA Presentation Plaid.pdf" at bounding box center [462, 432] width 511 height 27
click at [701, 428] on icon "preview file" at bounding box center [706, 432] width 11 height 9
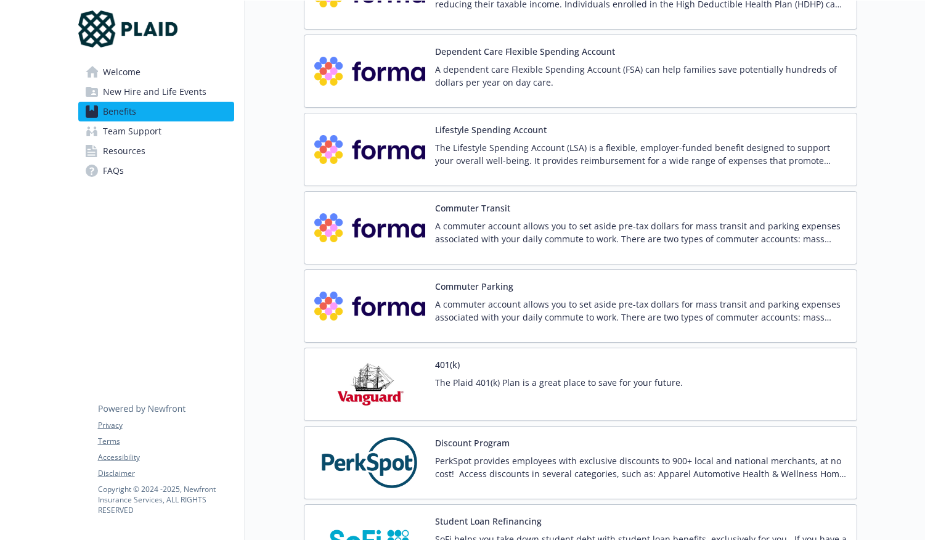
scroll to position [1737, 0]
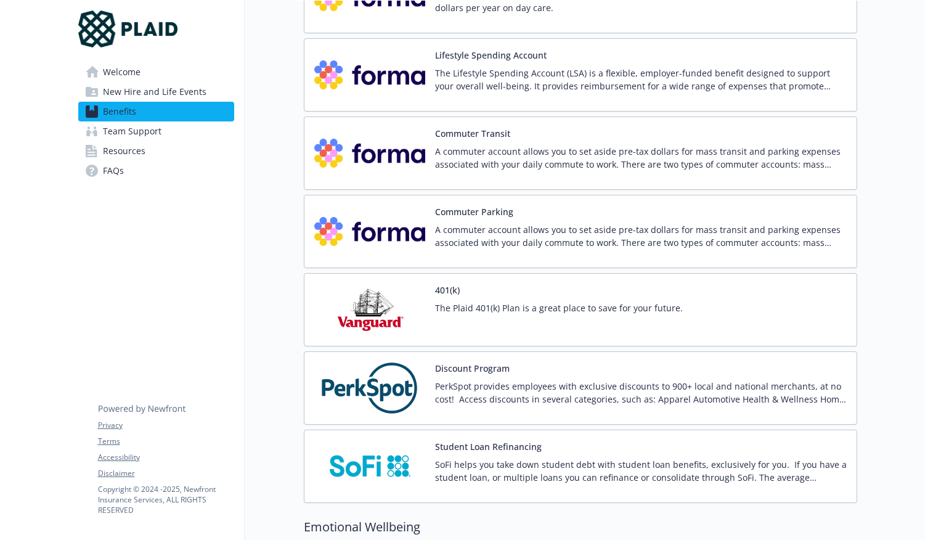
click at [529, 444] on button "Student Loan Refinancing" at bounding box center [488, 446] width 107 height 13
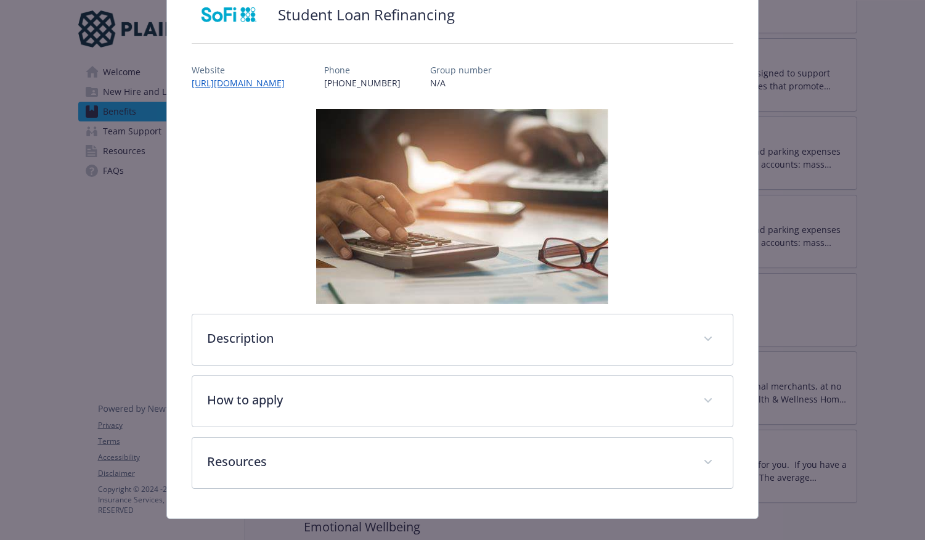
scroll to position [102, 0]
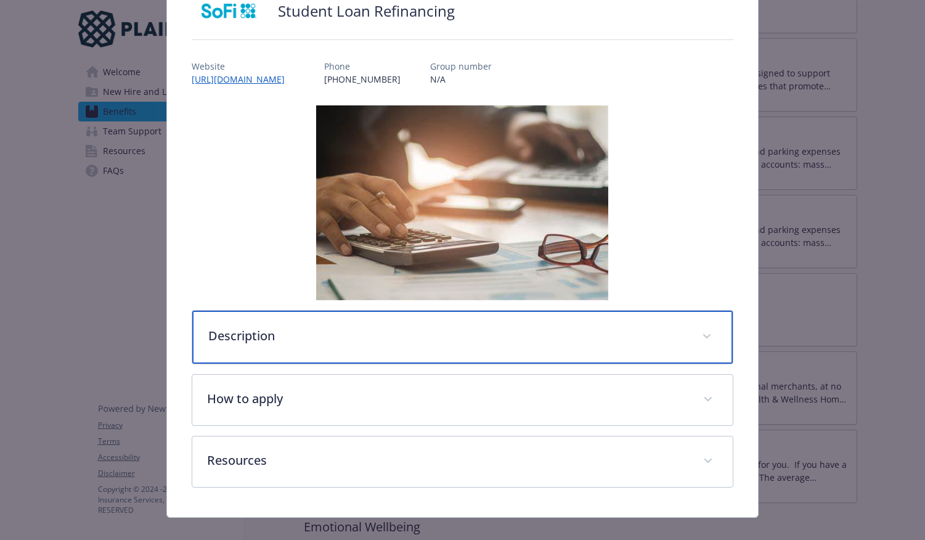
click at [471, 318] on div "Description" at bounding box center [462, 337] width 541 height 53
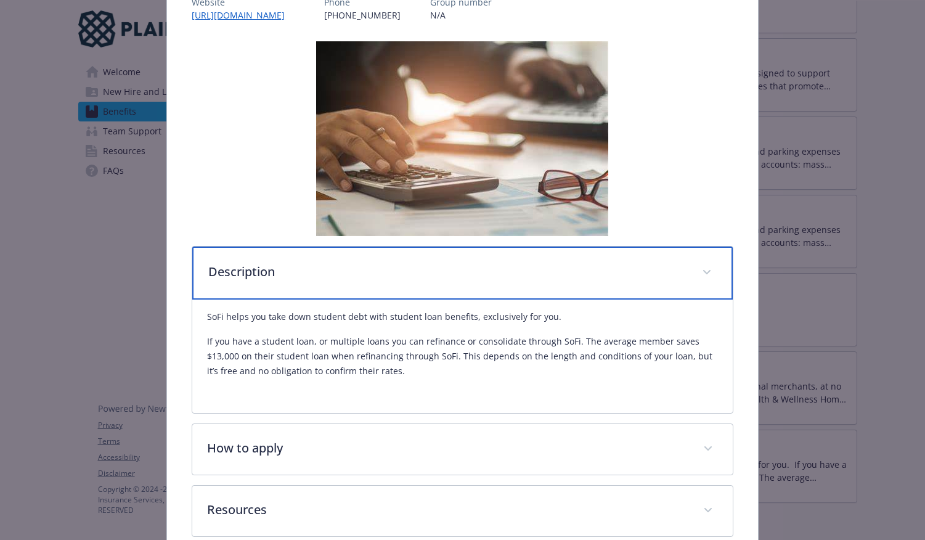
scroll to position [233, 0]
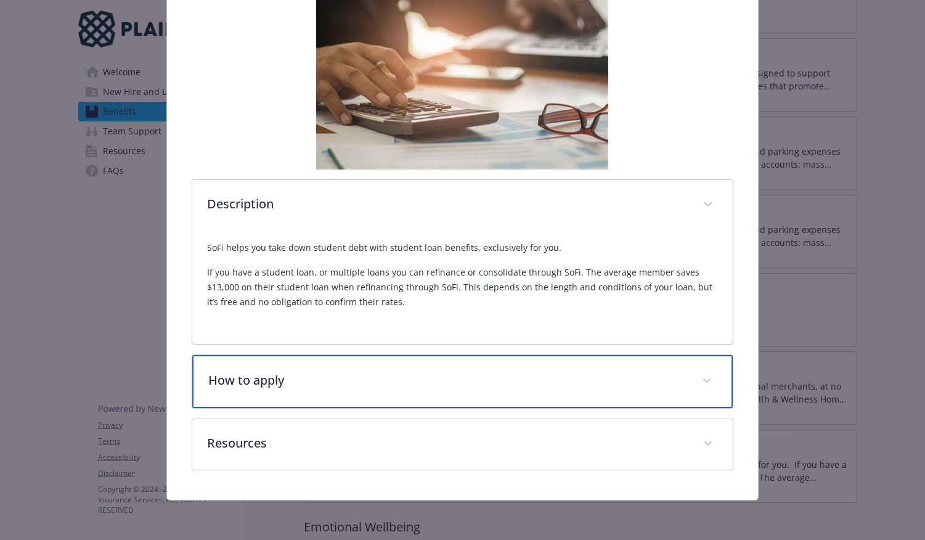
click at [539, 388] on p "How to apply" at bounding box center [447, 380] width 479 height 18
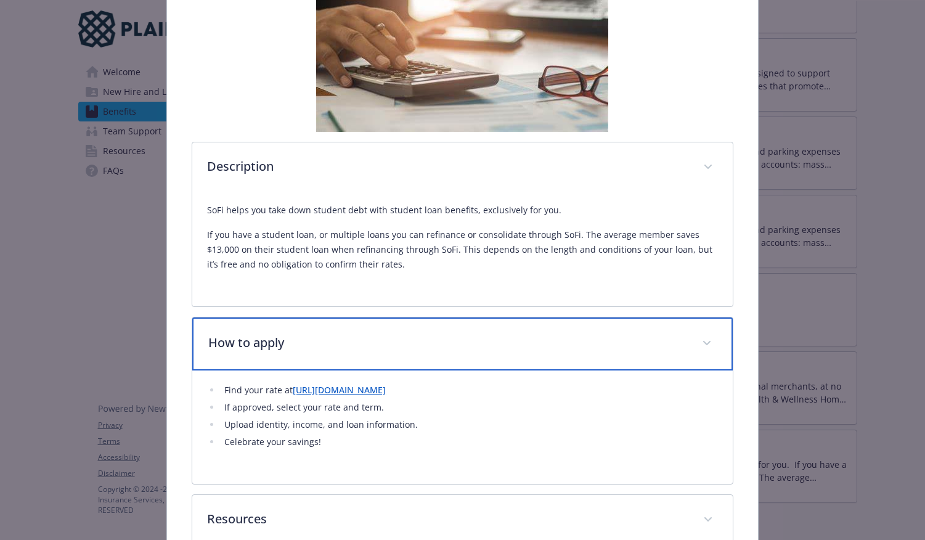
scroll to position [346, 0]
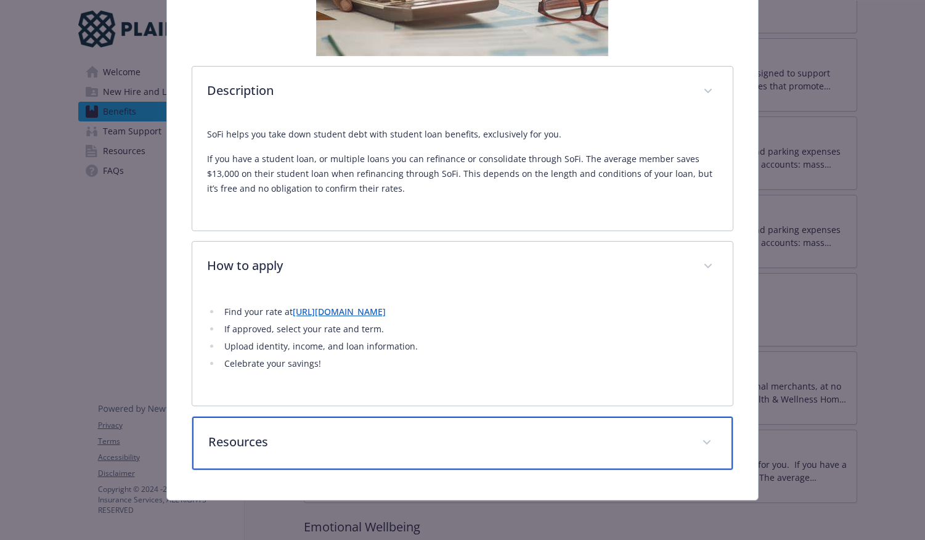
click at [618, 426] on div "Resources" at bounding box center [462, 443] width 541 height 53
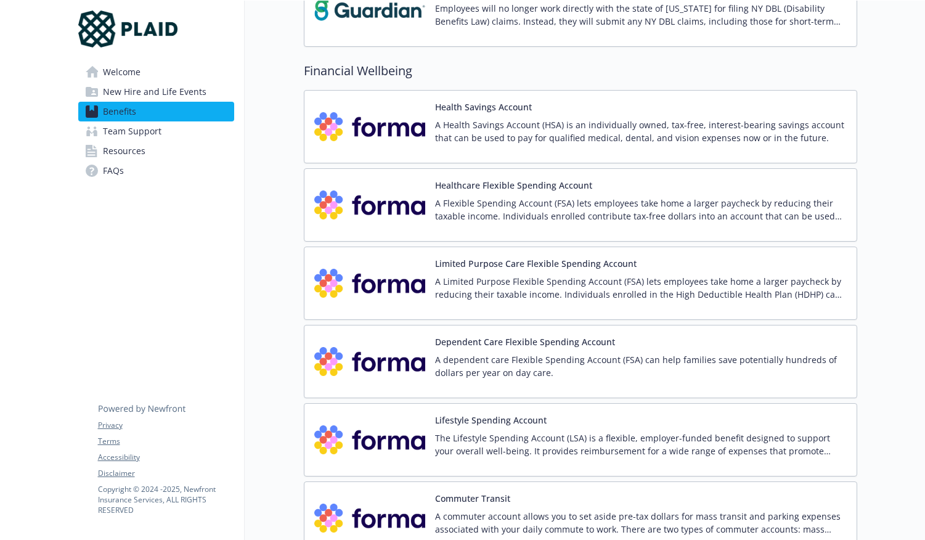
scroll to position [1351, 0]
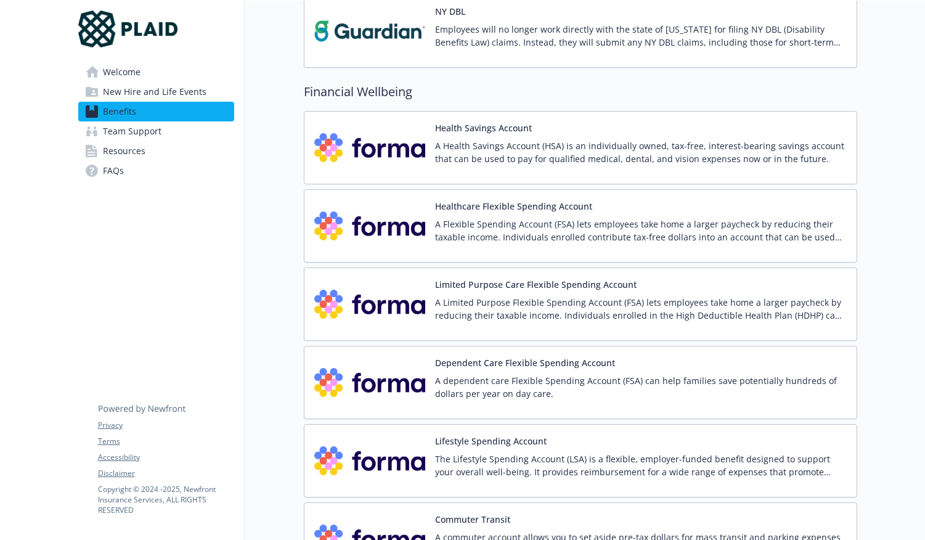
click at [490, 135] on div "Health Savings Account A Health Savings Account (HSA) is an individually owned,…" at bounding box center [641, 147] width 412 height 52
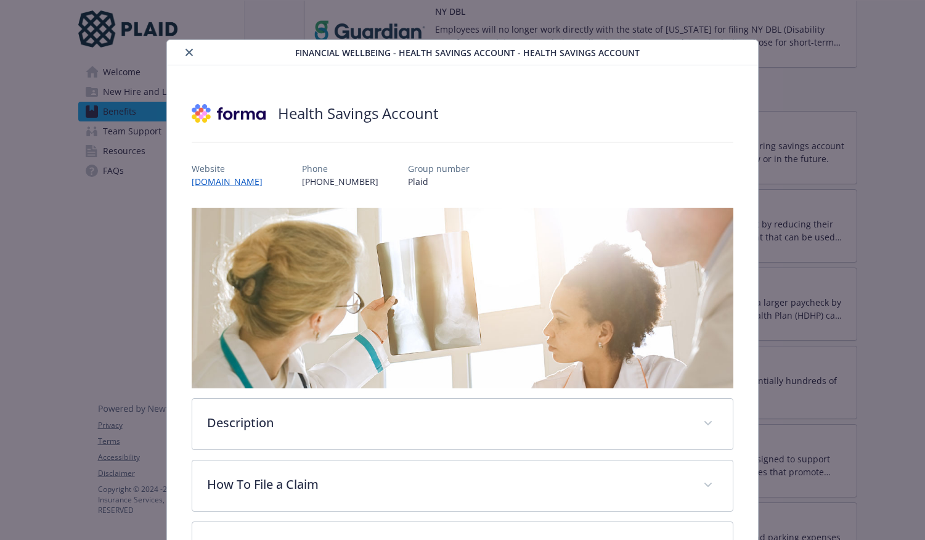
scroll to position [37, 0]
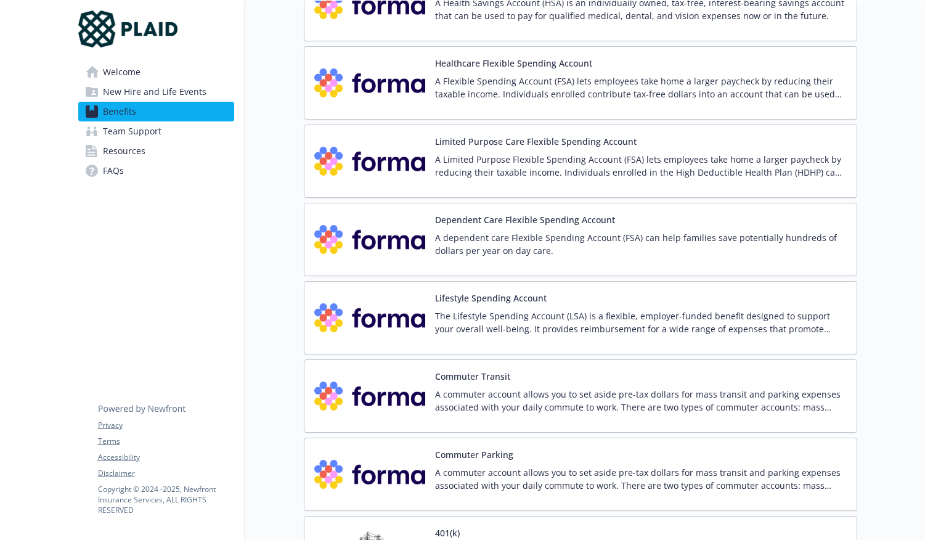
scroll to position [1567, 0]
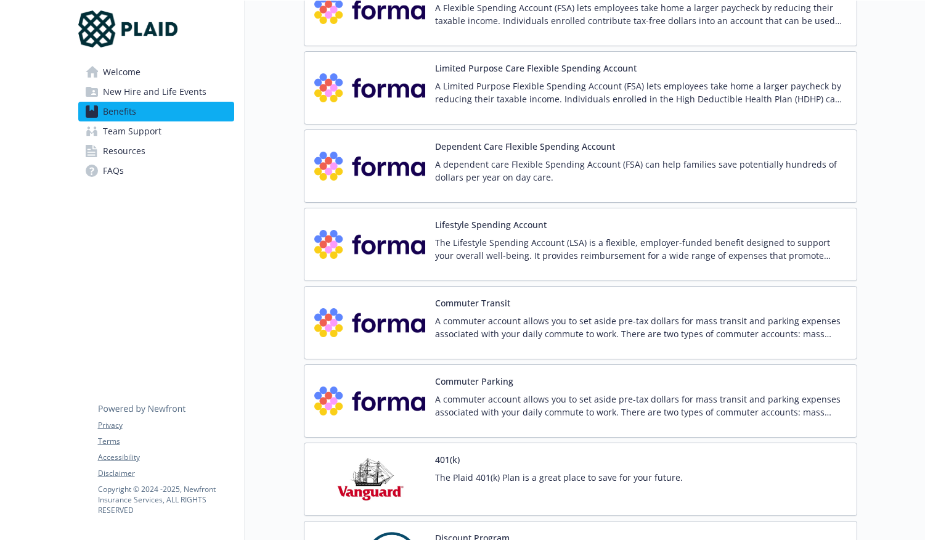
click at [554, 301] on div "Commuter Transit A commuter account allows you to set aside pre-tax dollars for…" at bounding box center [641, 322] width 412 height 52
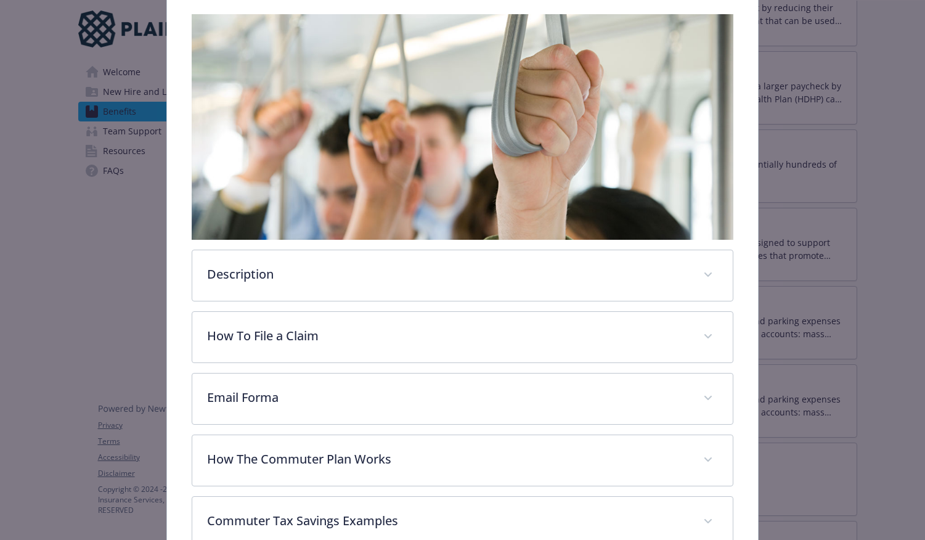
scroll to position [330, 0]
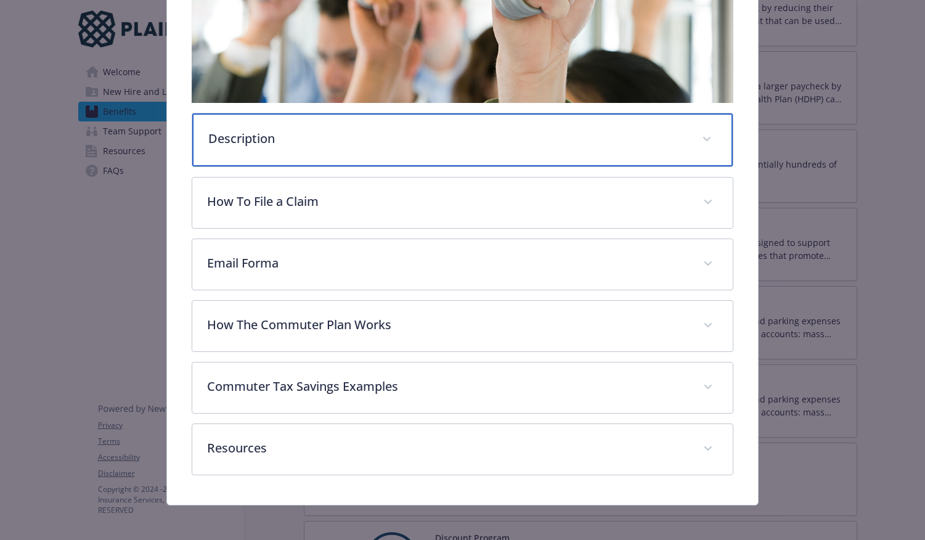
click at [309, 147] on div "Description" at bounding box center [462, 139] width 541 height 53
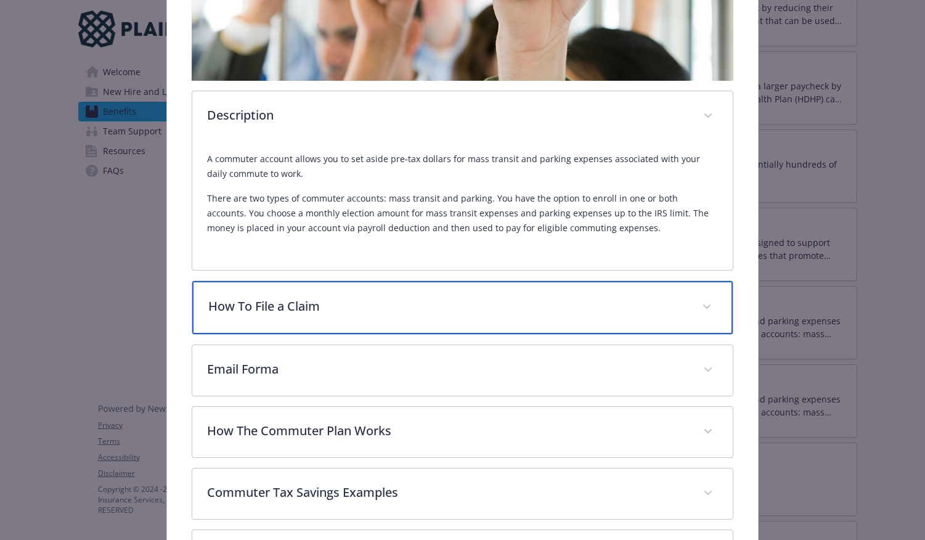
click at [372, 302] on p "How To File a Claim" at bounding box center [447, 306] width 479 height 18
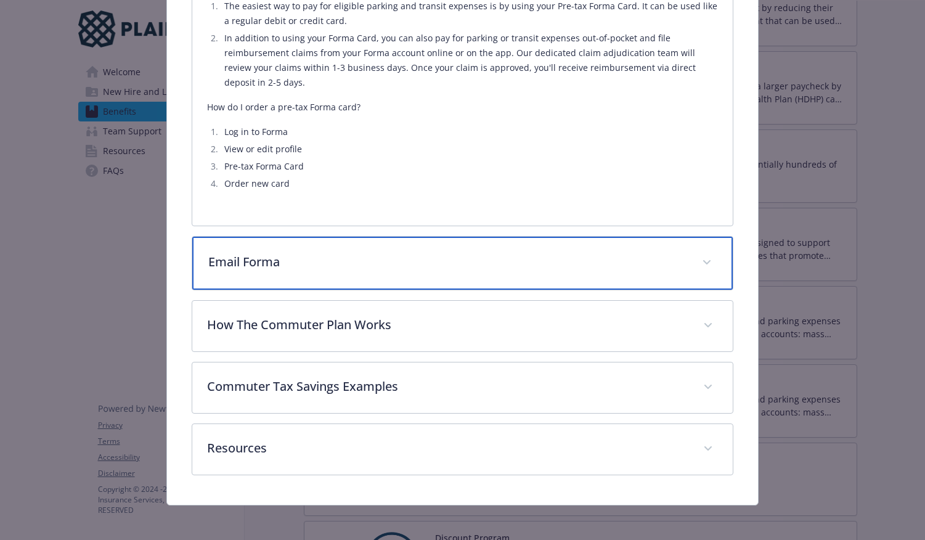
click at [344, 274] on div "Email Forma" at bounding box center [462, 263] width 541 height 53
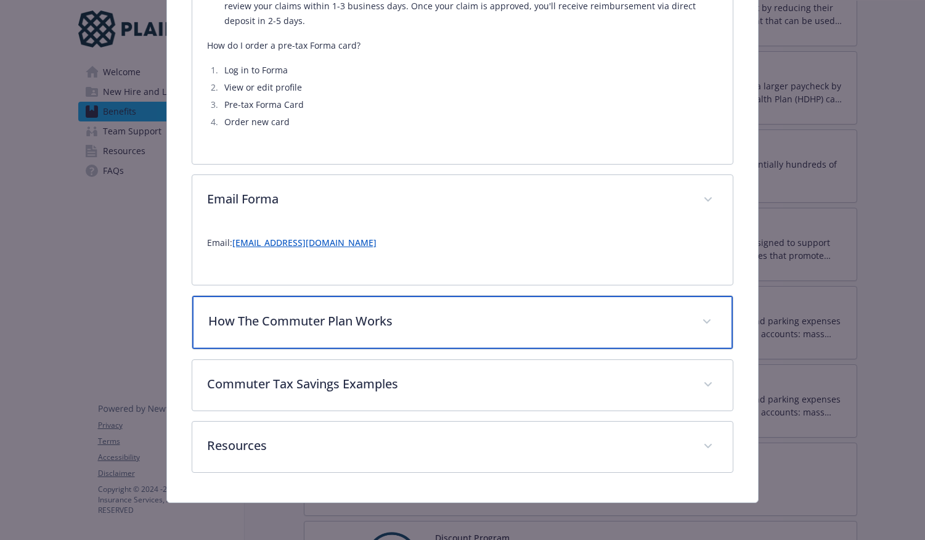
click at [349, 312] on p "How The Commuter Plan Works" at bounding box center [447, 321] width 479 height 18
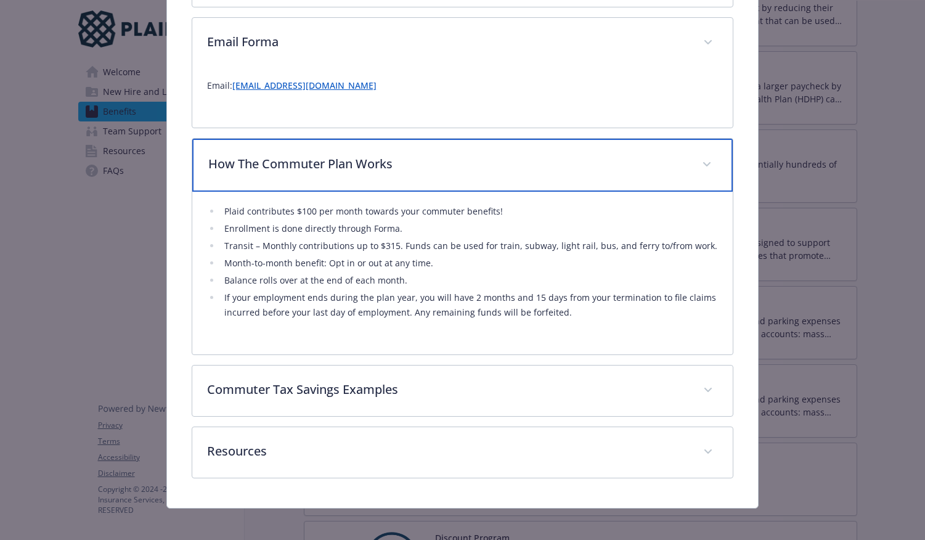
scroll to position [944, 0]
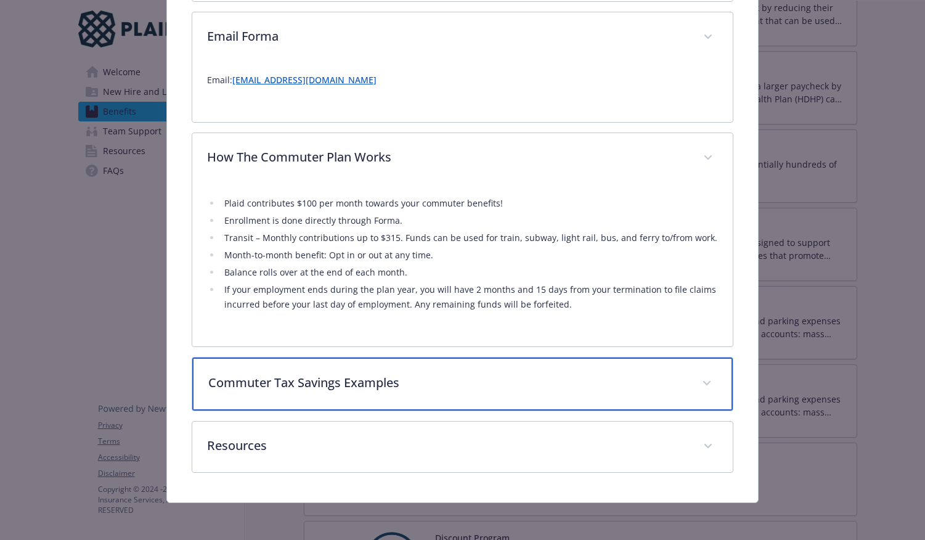
click at [285, 402] on div "Commuter Tax Savings Examples" at bounding box center [462, 383] width 541 height 53
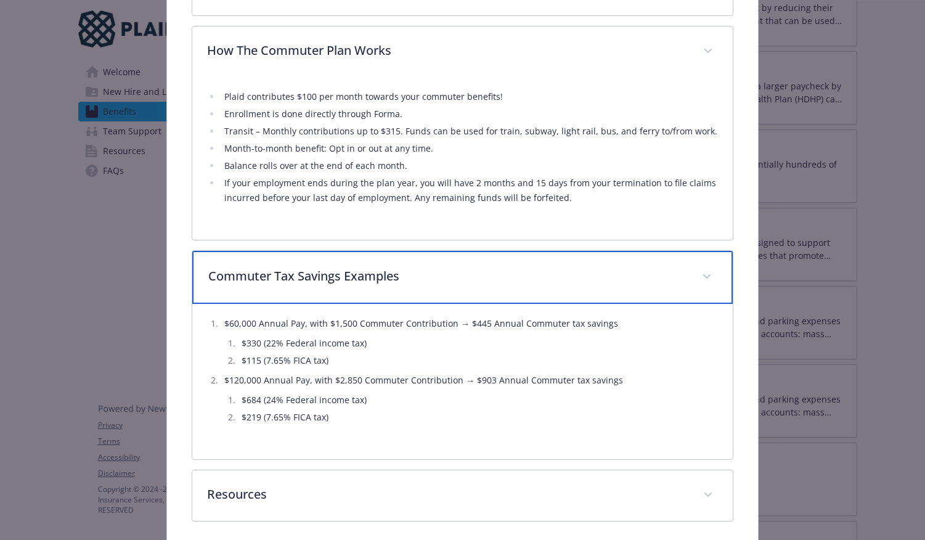
scroll to position [1100, 0]
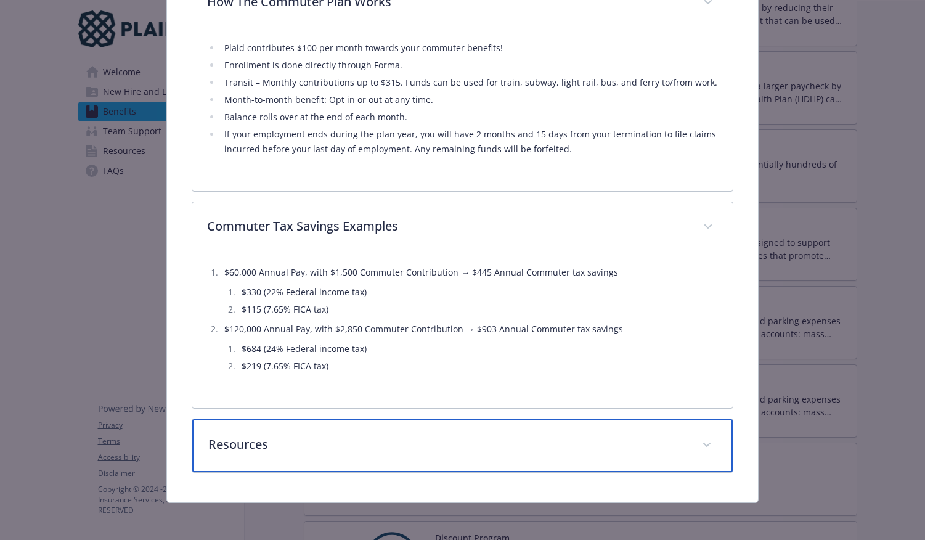
click at [285, 430] on div "Resources" at bounding box center [462, 445] width 541 height 53
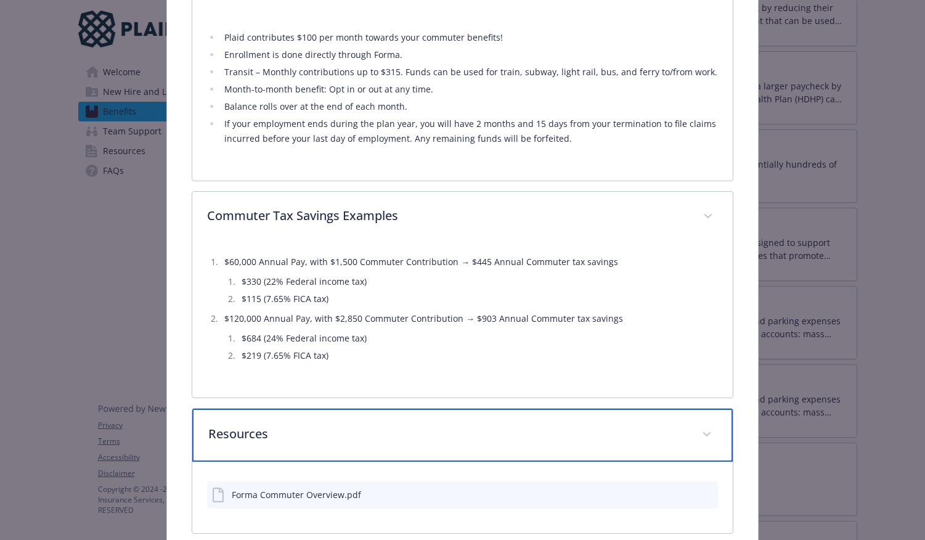
scroll to position [1171, 0]
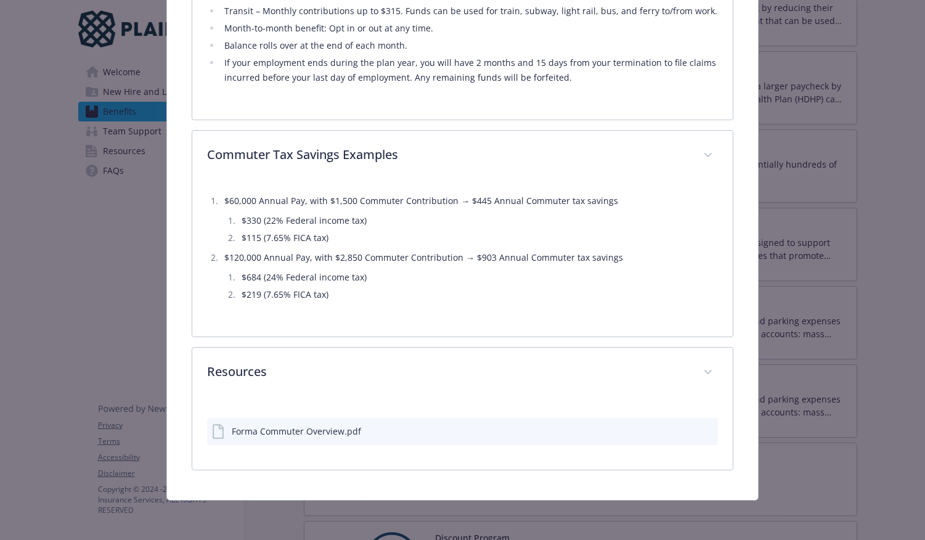
click at [702, 430] on icon "preview file" at bounding box center [706, 431] width 11 height 9
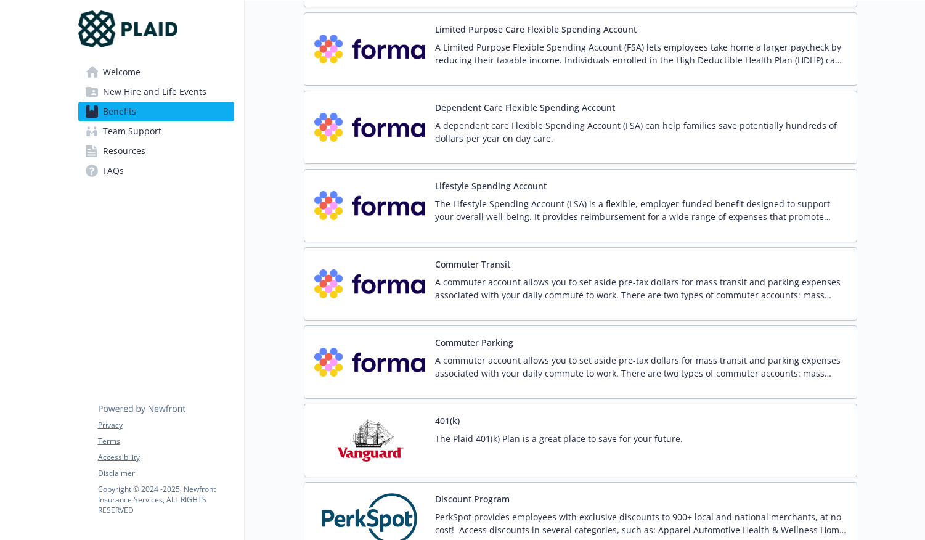
scroll to position [1644, 0]
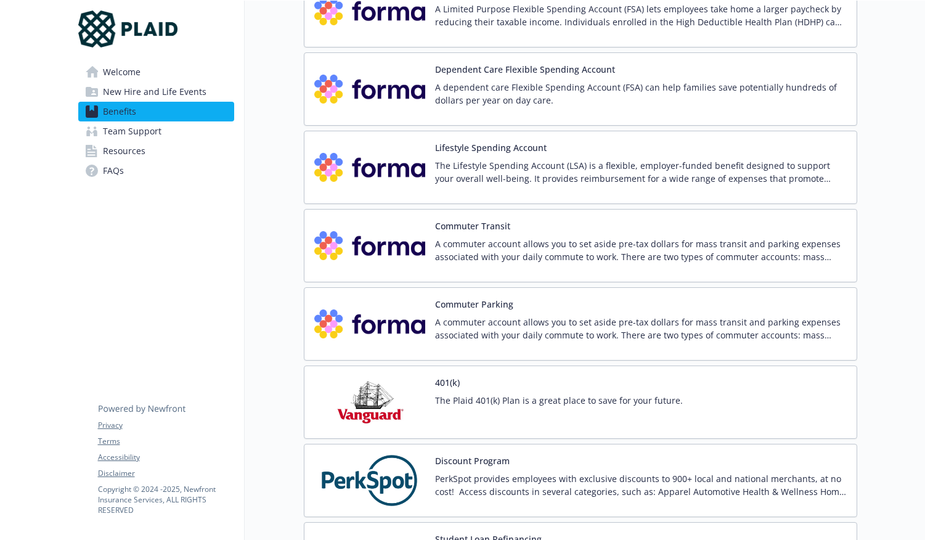
click at [494, 391] on div "401(k) The Plaid 401(k) Plan is a great place to save for your future." at bounding box center [559, 402] width 248 height 52
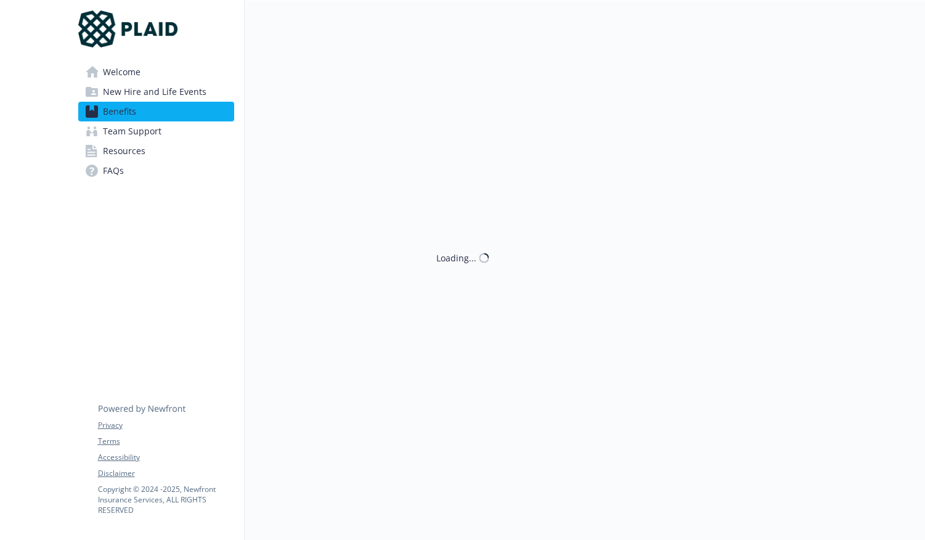
scroll to position [1644, 0]
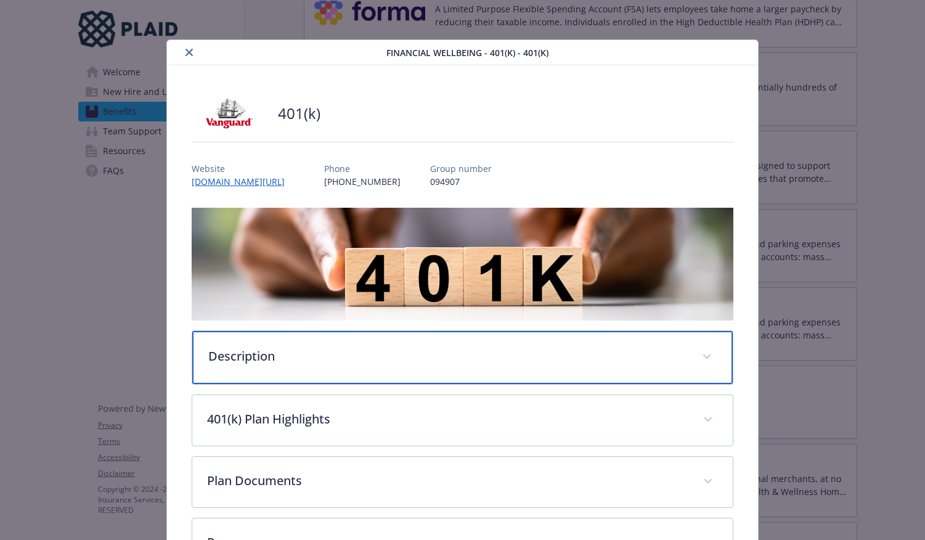
click at [413, 371] on div "Description" at bounding box center [462, 357] width 541 height 53
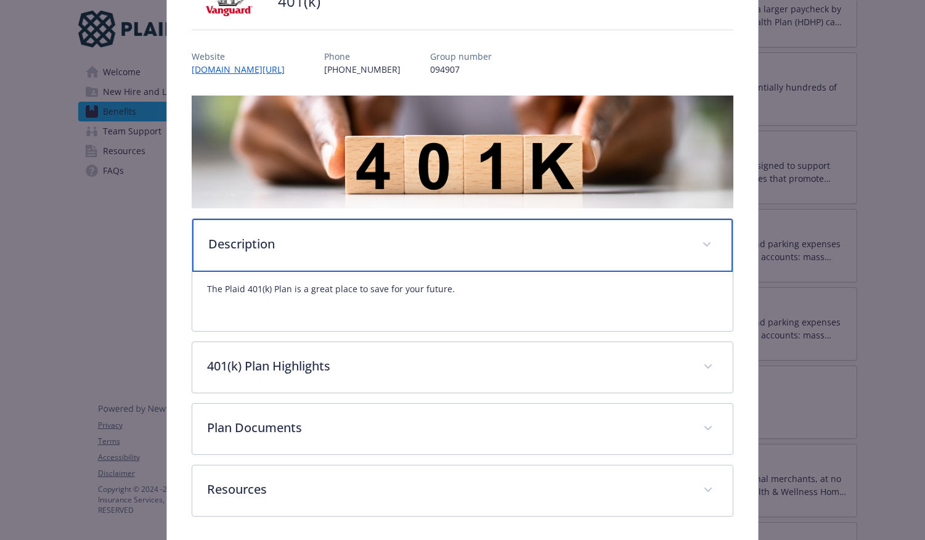
scroll to position [157, 0]
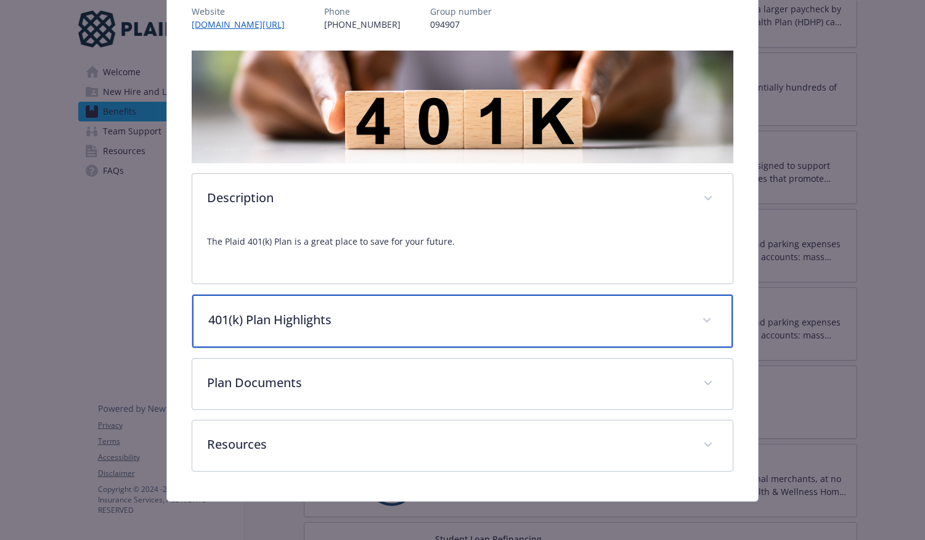
click at [396, 322] on p "401(k) Plan Highlights" at bounding box center [447, 320] width 479 height 18
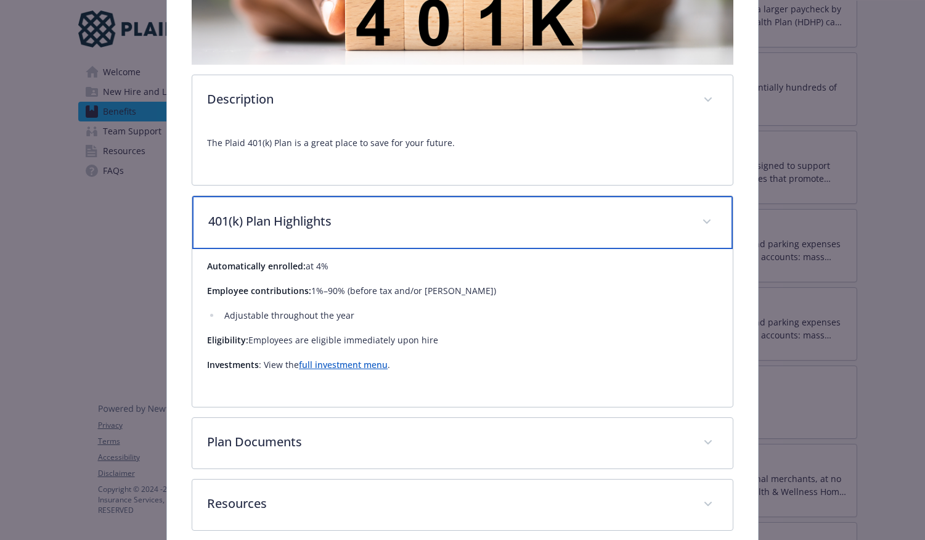
scroll to position [263, 0]
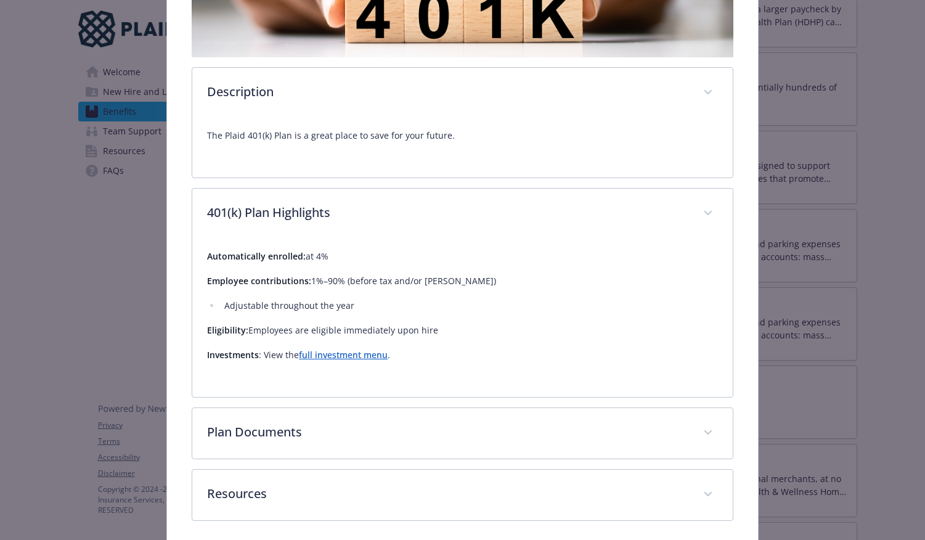
click at [749, 263] on div "401(k) Website [DOMAIN_NAME][URL] Phone [PHONE_NUMBER] Group number 094907 Desc…" at bounding box center [462, 176] width 591 height 748
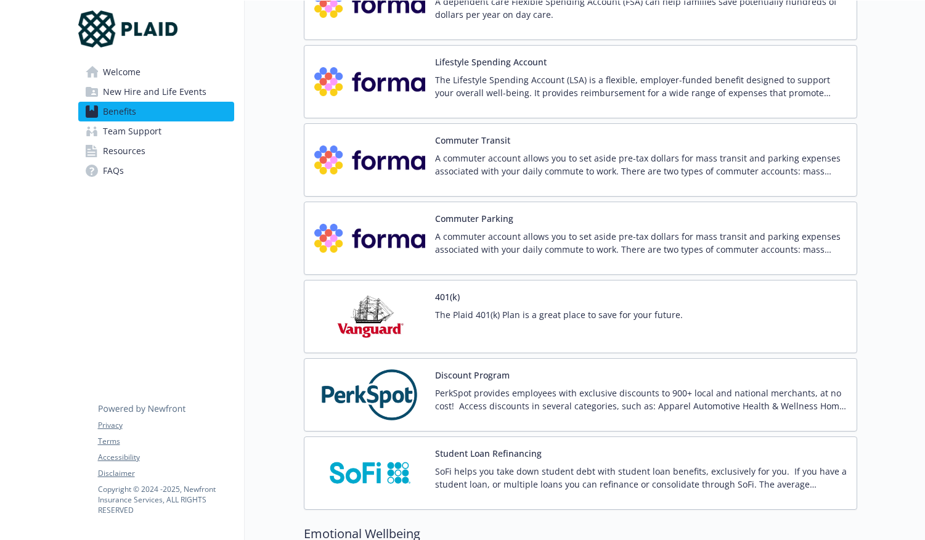
scroll to position [1733, 0]
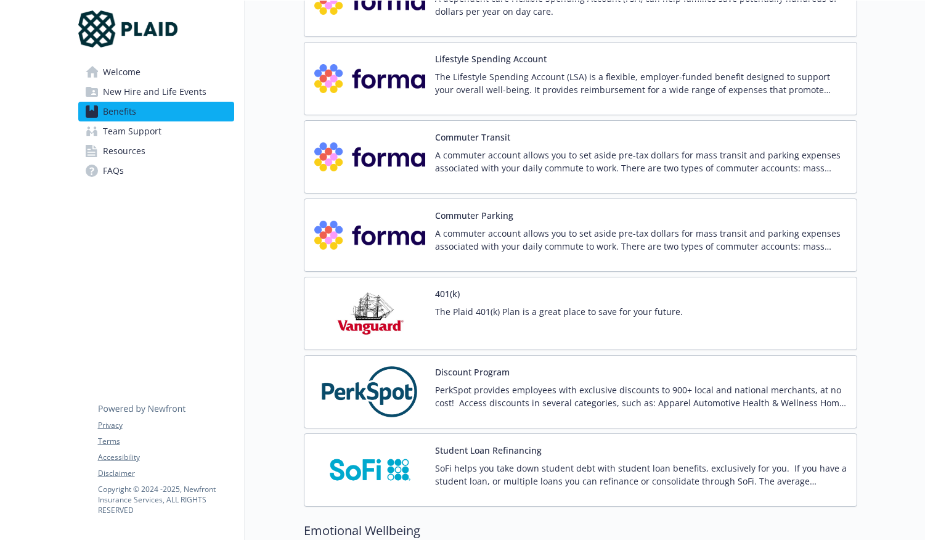
click at [700, 395] on p "PerkSpot provides employees with exclusive discounts to 900+ local and national…" at bounding box center [641, 396] width 412 height 26
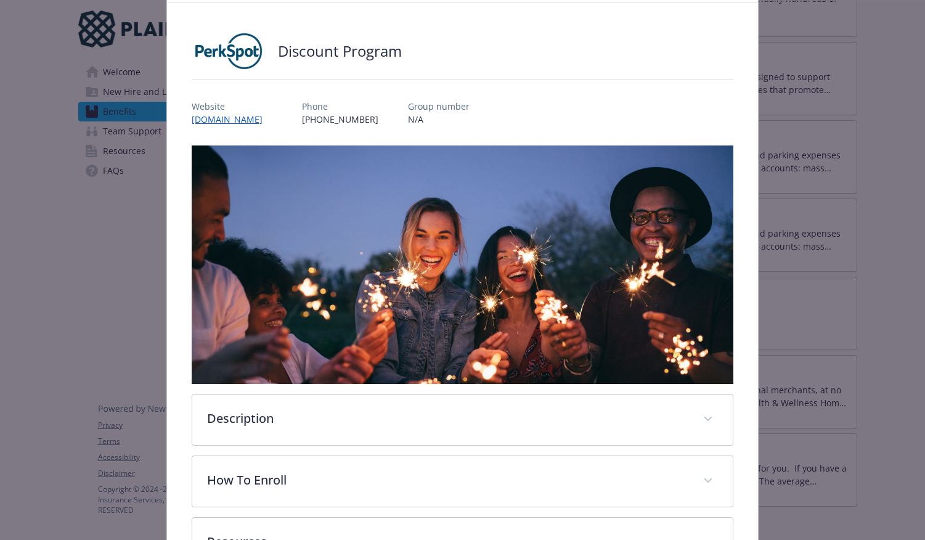
scroll to position [63, 0]
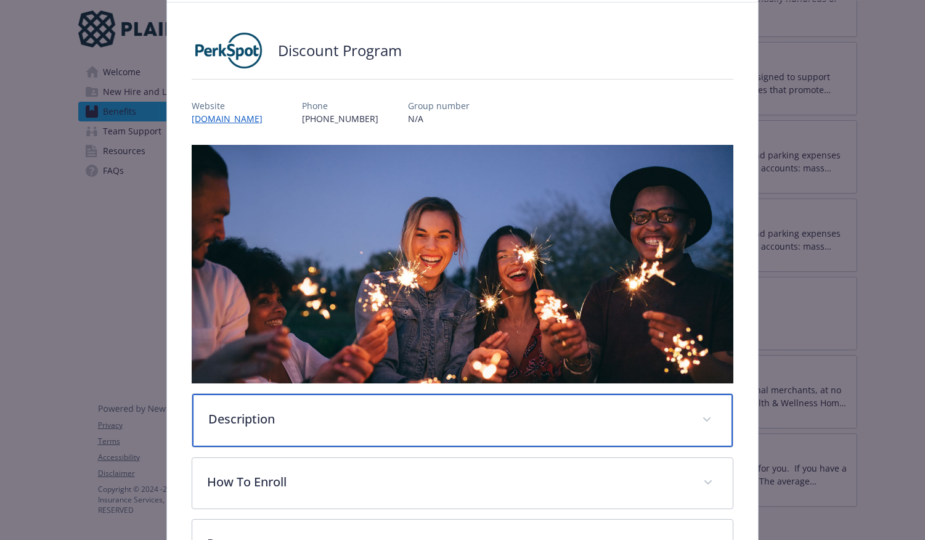
click at [594, 422] on p "Description" at bounding box center [447, 419] width 479 height 18
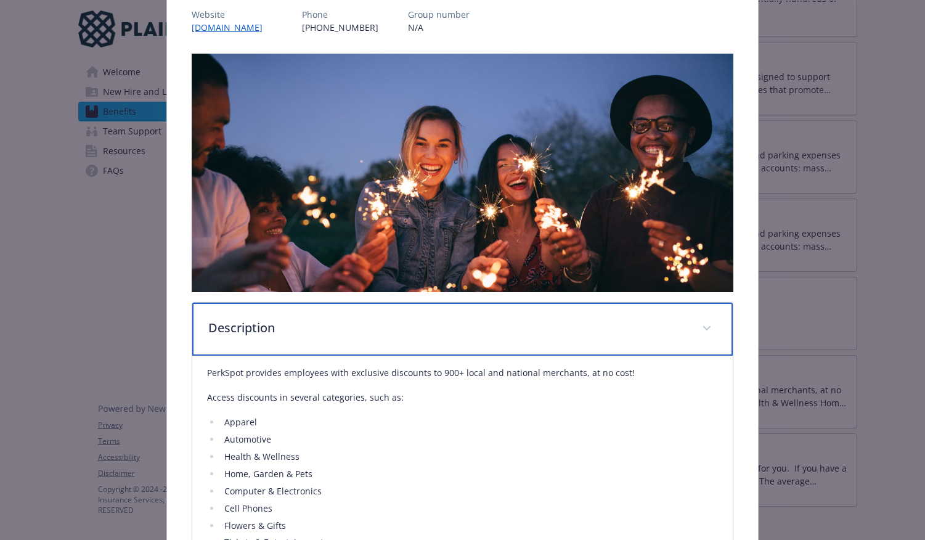
scroll to position [407, 0]
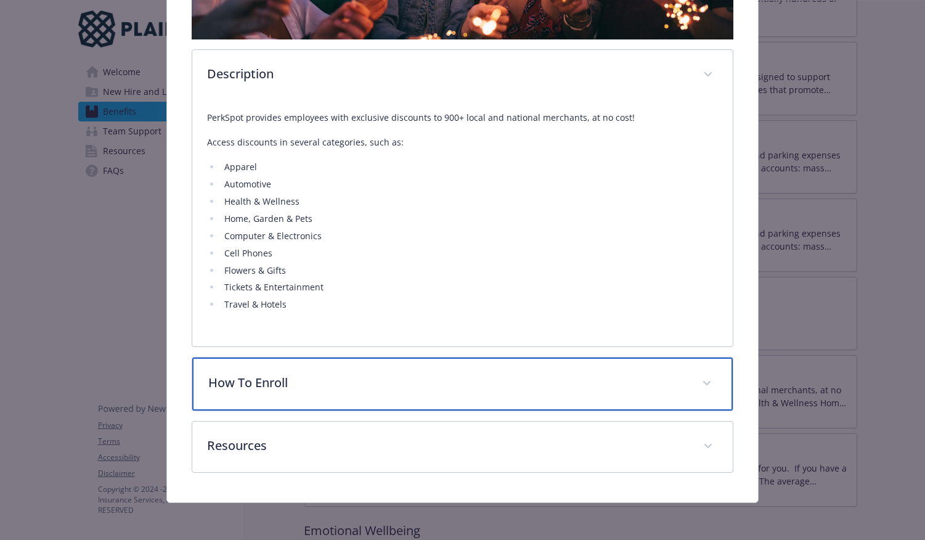
click at [592, 402] on div "How To Enroll" at bounding box center [462, 383] width 541 height 53
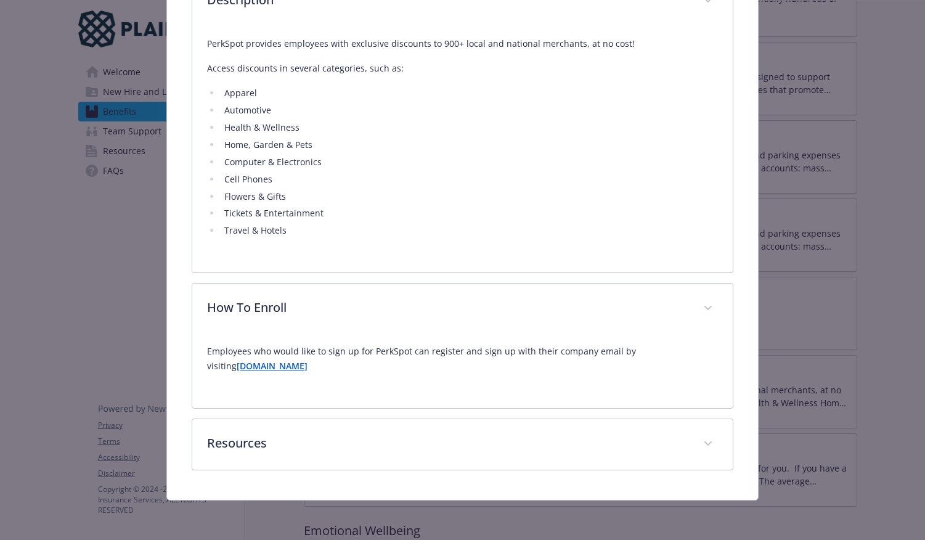
scroll to position [478, 0]
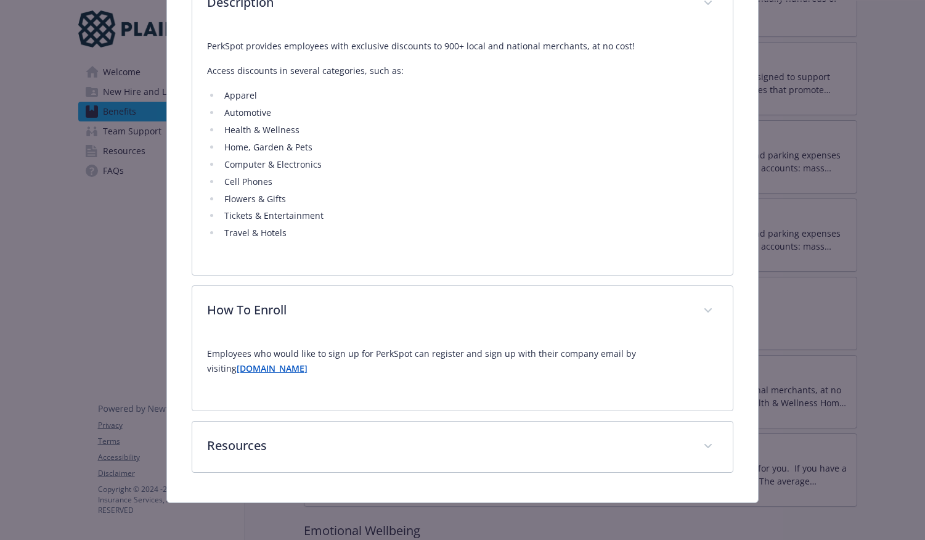
click at [286, 364] on strong "[DOMAIN_NAME]" at bounding box center [272, 368] width 71 height 12
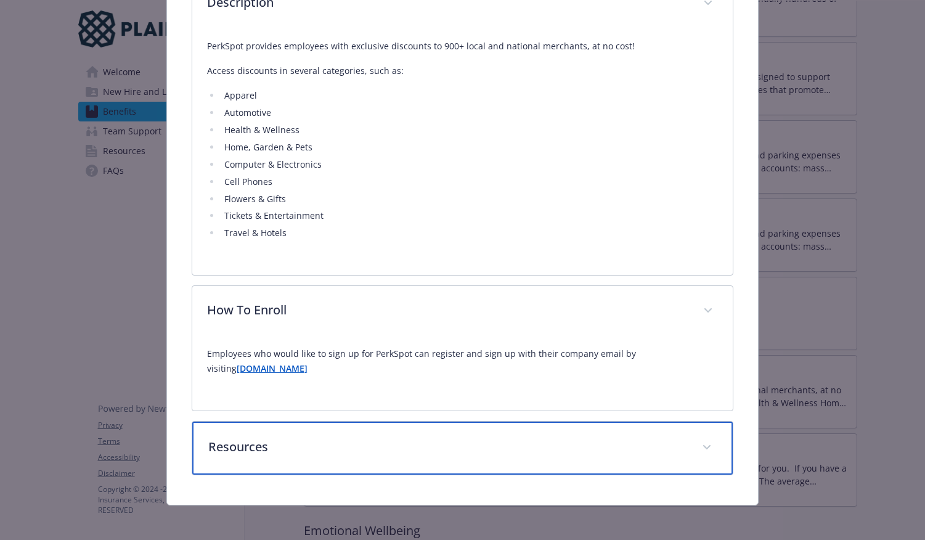
click at [401, 447] on p "Resources" at bounding box center [447, 447] width 479 height 18
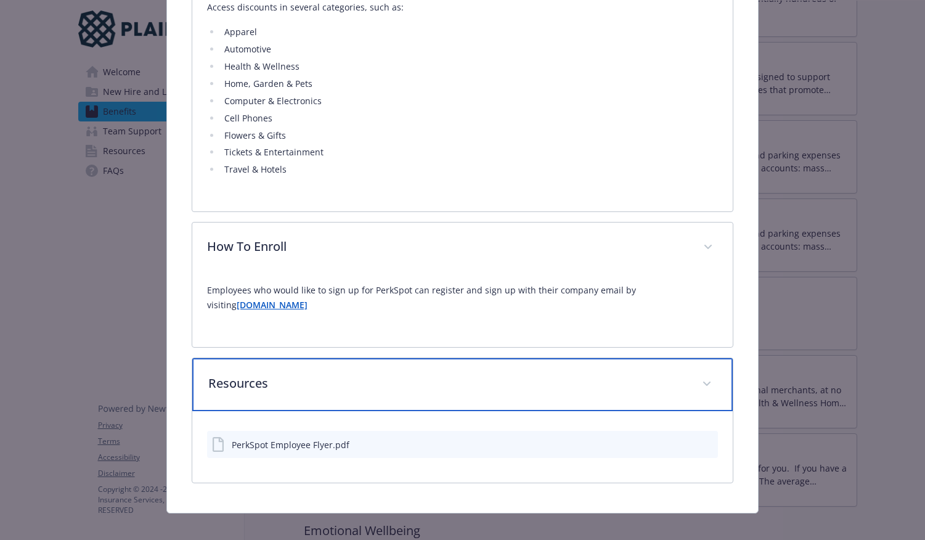
scroll to position [552, 0]
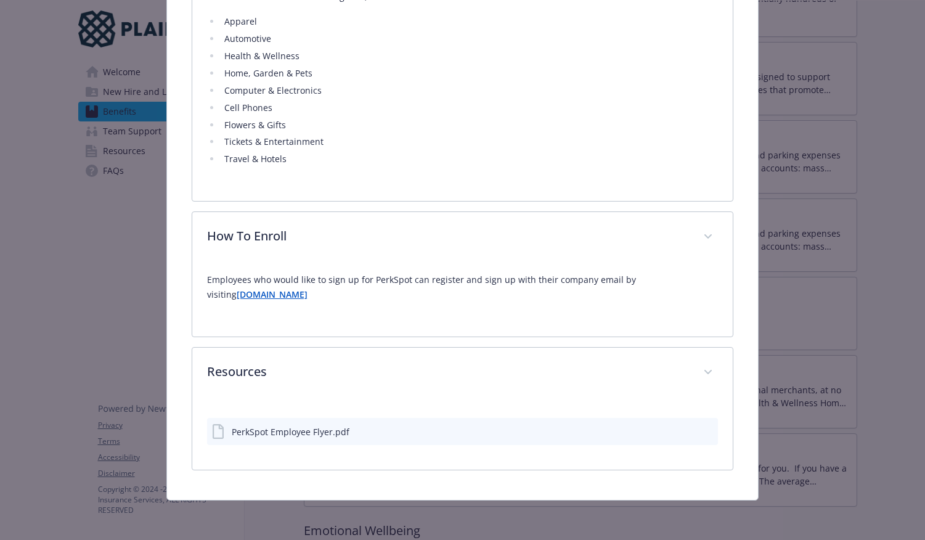
click at [701, 434] on icon "preview file" at bounding box center [706, 431] width 11 height 9
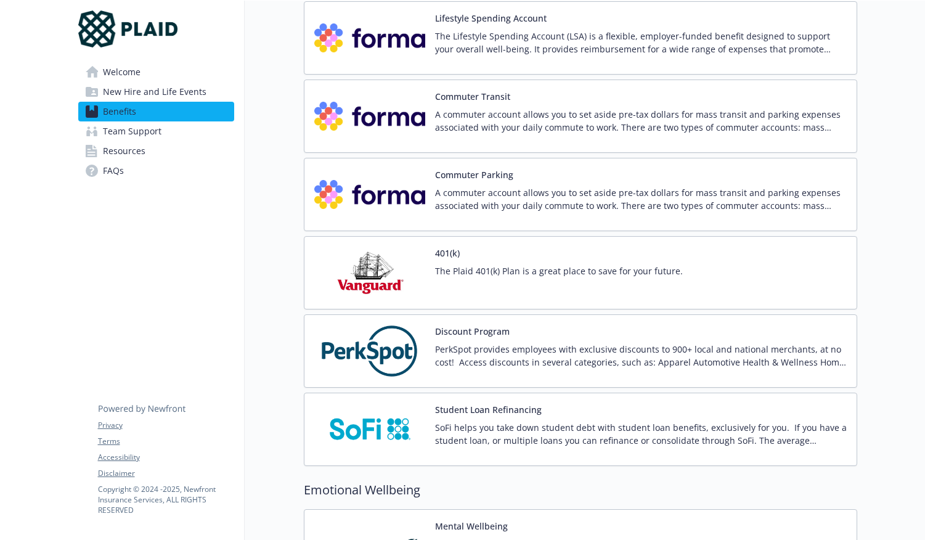
scroll to position [1847, 0]
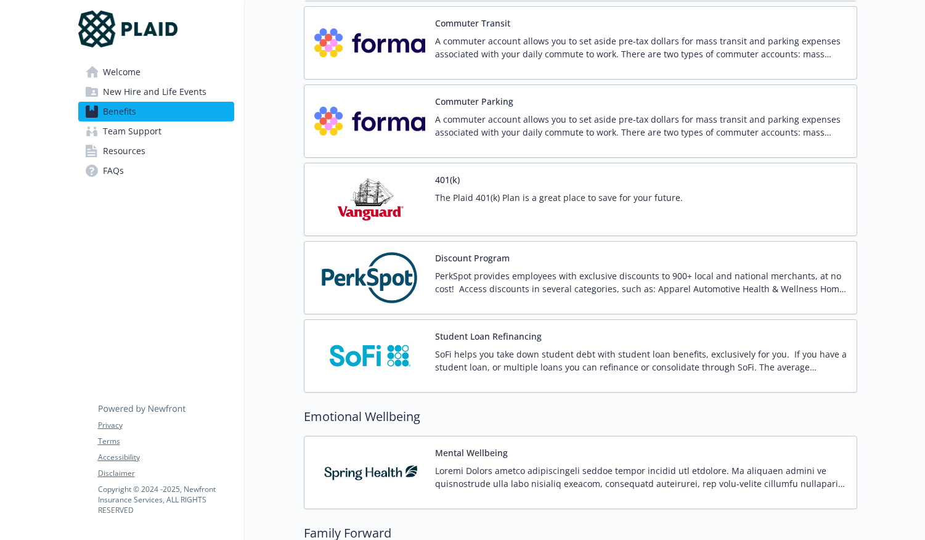
click at [509, 279] on p "PerkSpot provides employees with exclusive discounts to 900+ local and national…" at bounding box center [641, 282] width 412 height 26
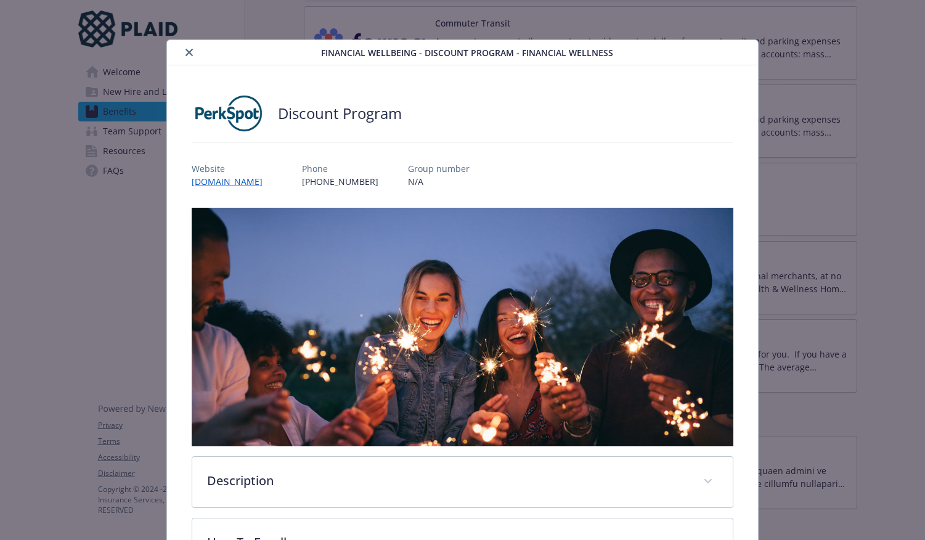
scroll to position [158, 0]
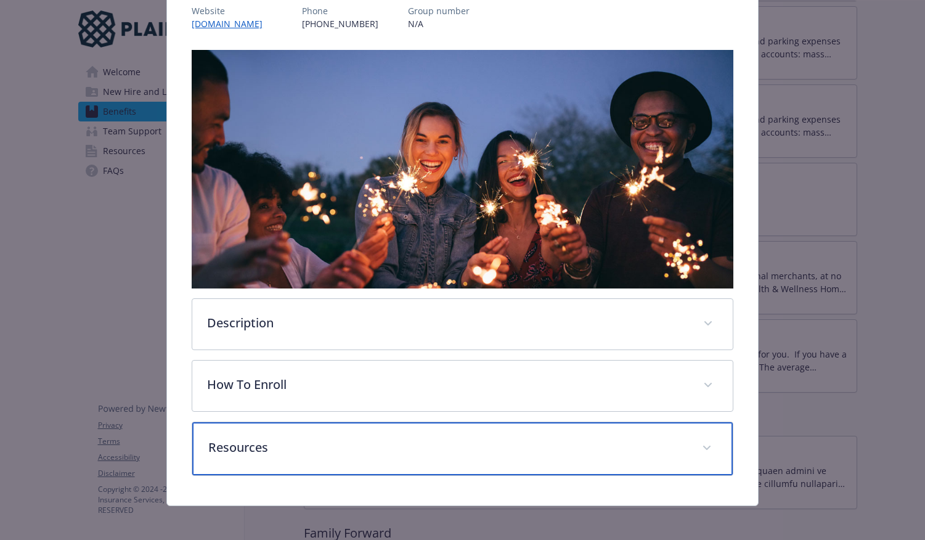
click at [297, 438] on p "Resources" at bounding box center [447, 447] width 479 height 18
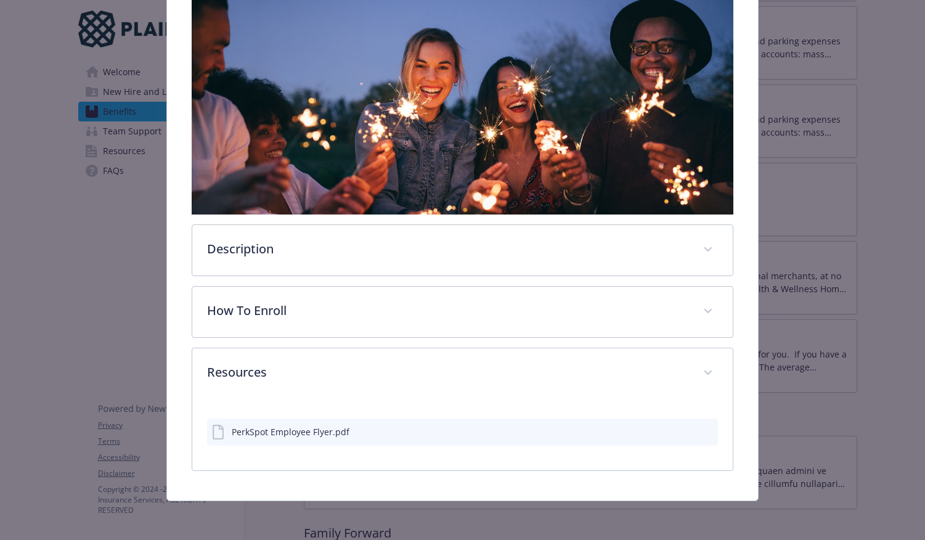
scroll to position [229, 0]
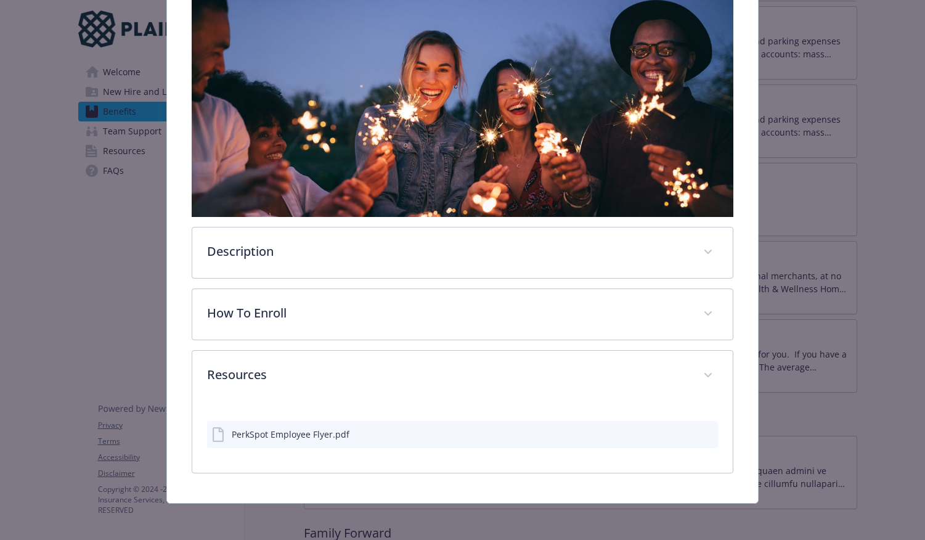
click at [698, 423] on div "PerkSpot Employee Flyer.pdf" at bounding box center [462, 434] width 511 height 27
click at [701, 429] on icon "preview file" at bounding box center [706, 433] width 11 height 9
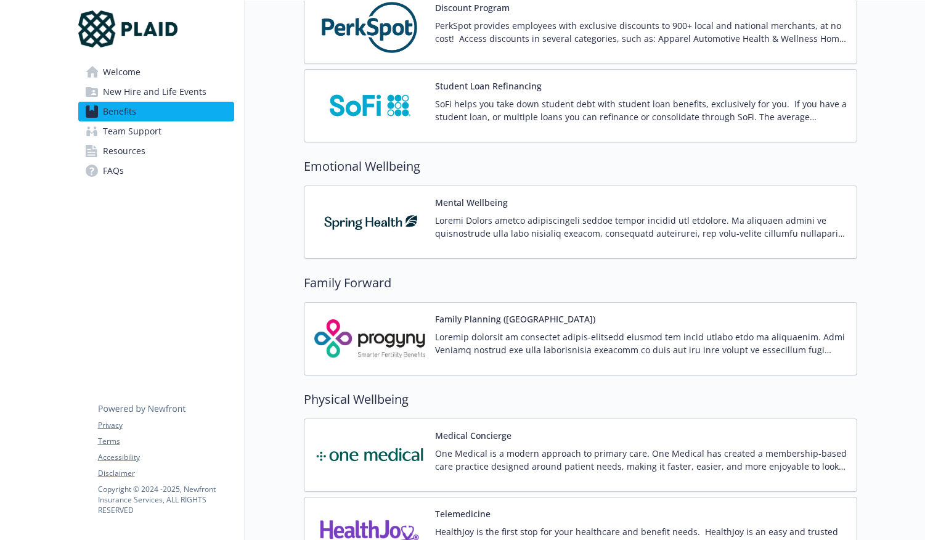
scroll to position [2226, 0]
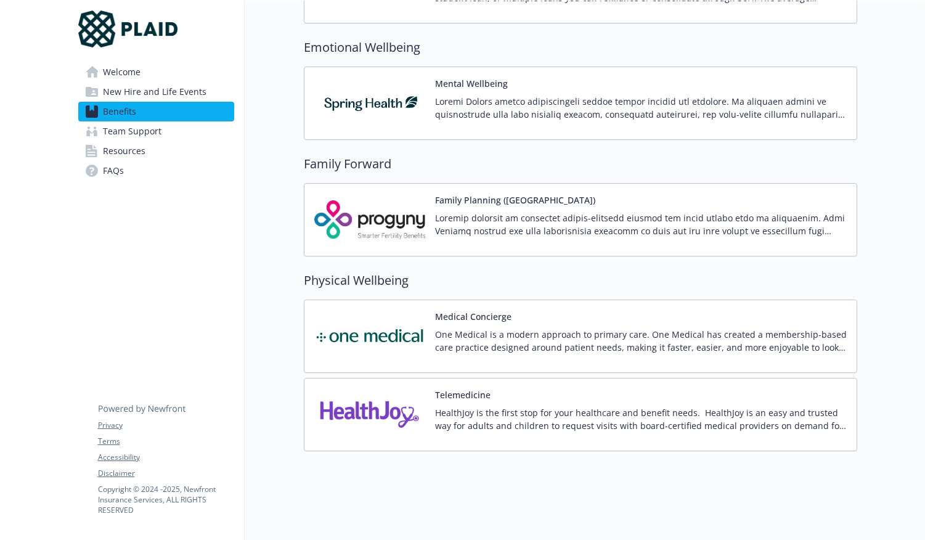
click at [639, 95] on p at bounding box center [641, 108] width 412 height 26
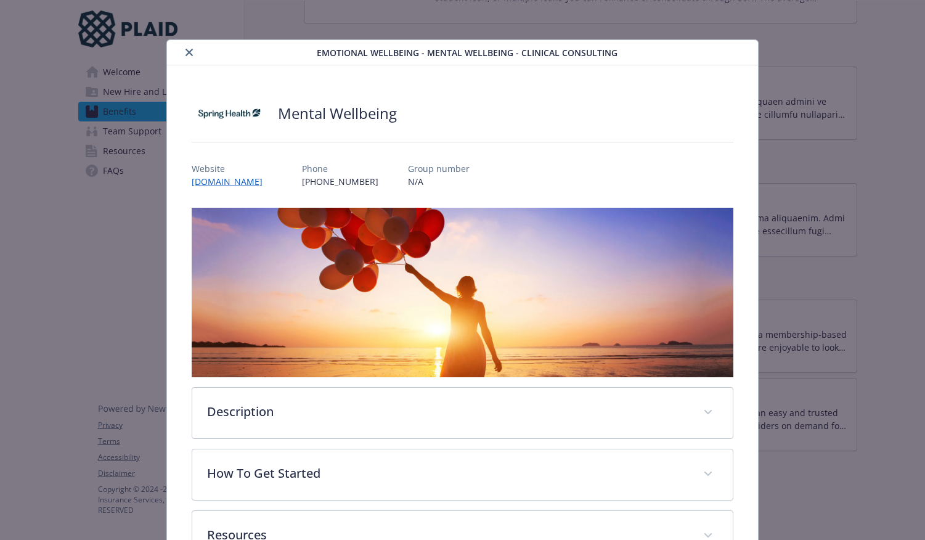
scroll to position [90, 0]
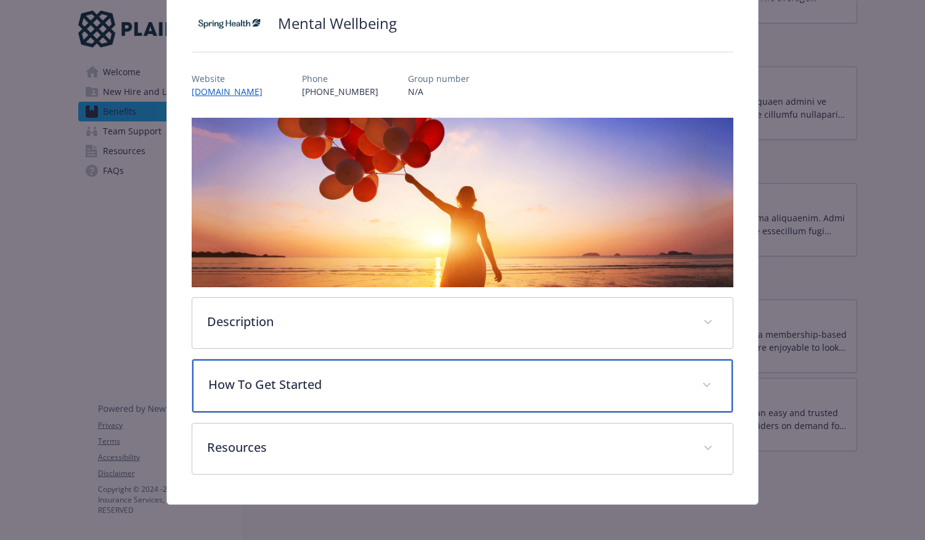
click at [367, 385] on p "How To Get Started" at bounding box center [447, 384] width 479 height 18
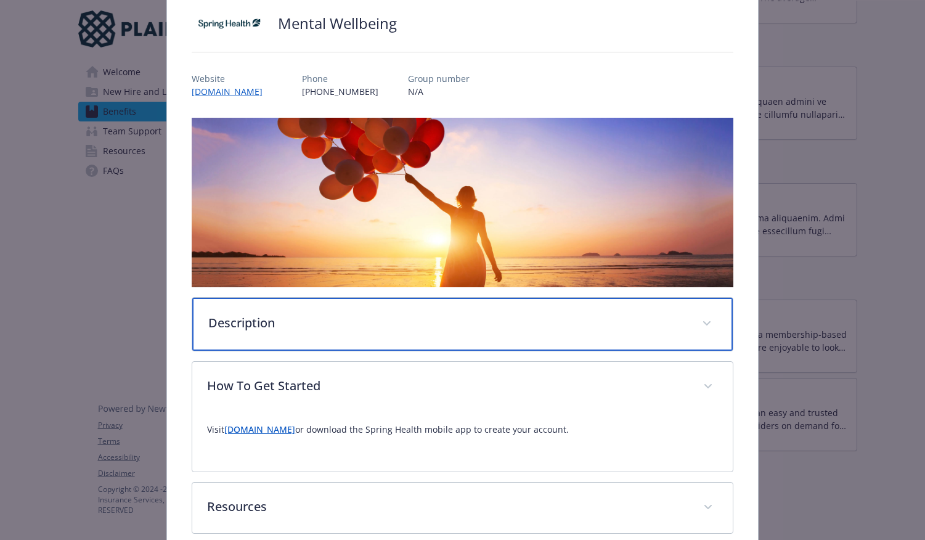
click at [405, 324] on p "Description" at bounding box center [447, 323] width 479 height 18
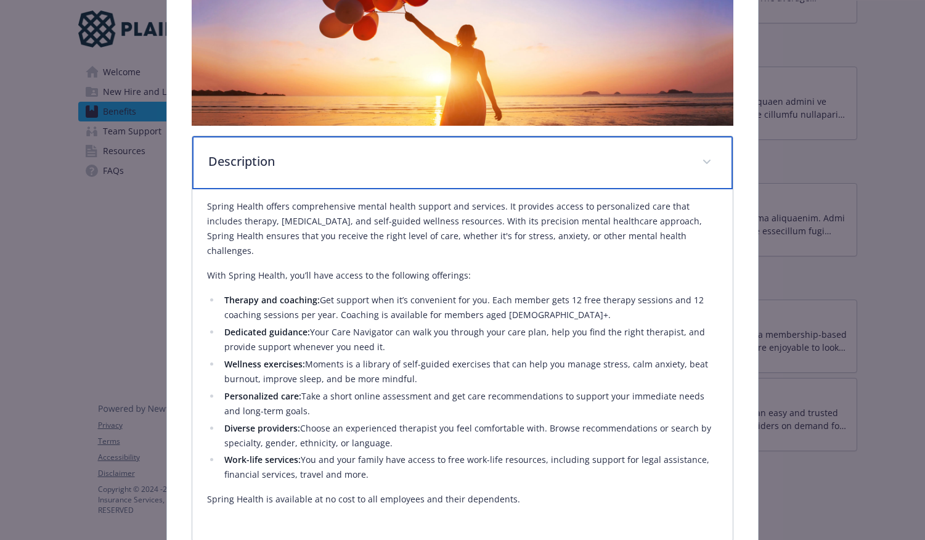
scroll to position [371, 0]
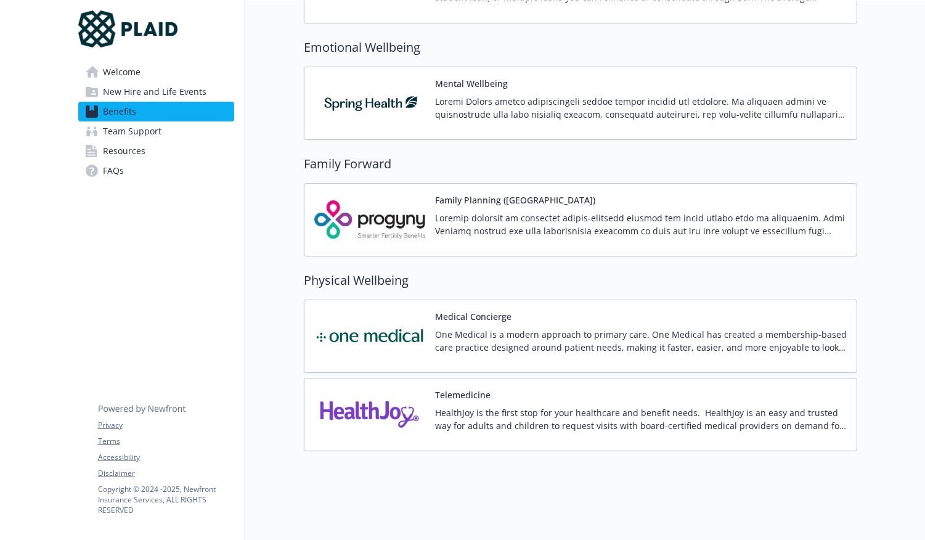
click at [661, 411] on p "HealthJoy is the first stop for your healthcare and benefit needs. HealthJoy is…" at bounding box center [641, 419] width 412 height 26
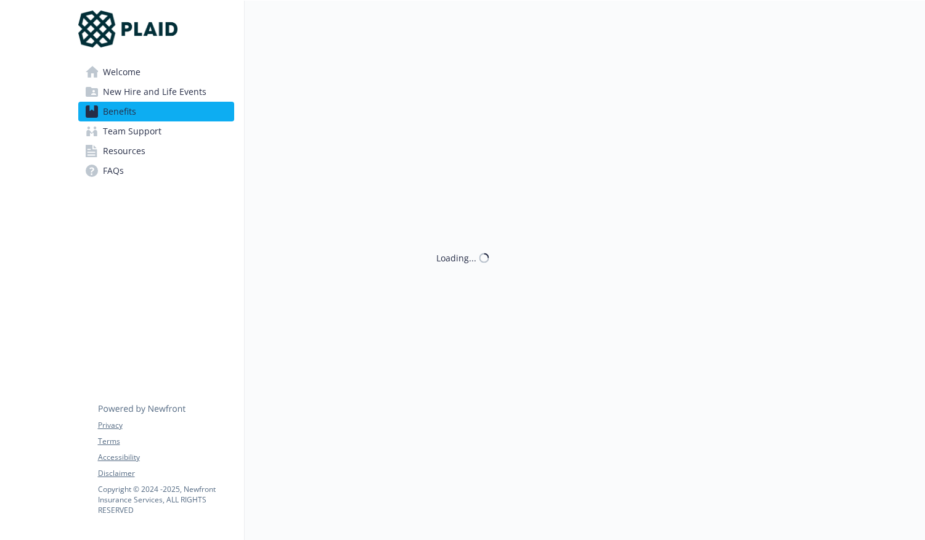
scroll to position [2226, 0]
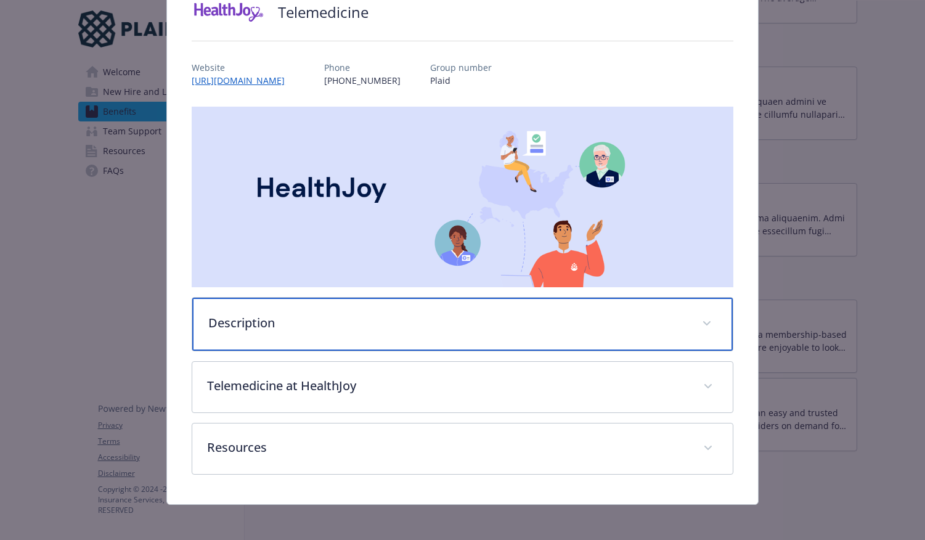
click at [476, 314] on p "Description" at bounding box center [447, 323] width 479 height 18
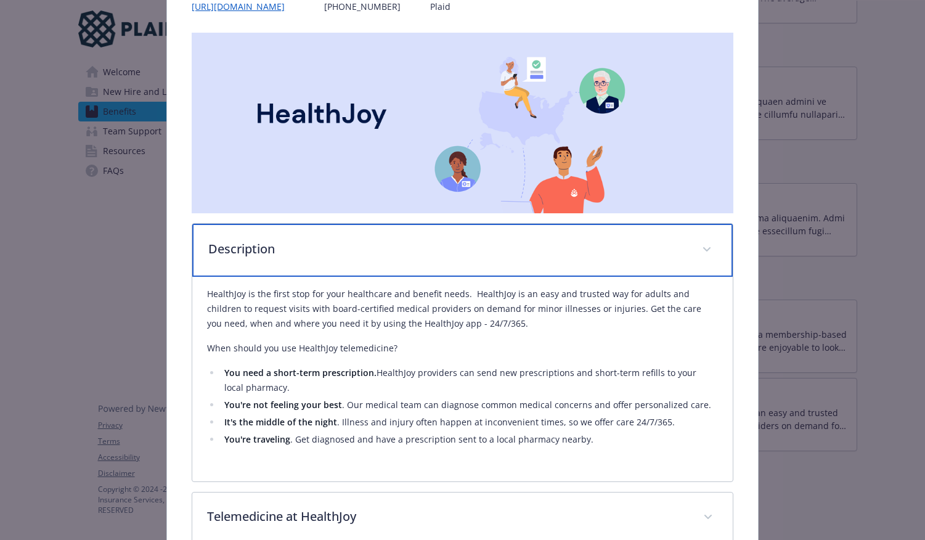
scroll to position [308, 0]
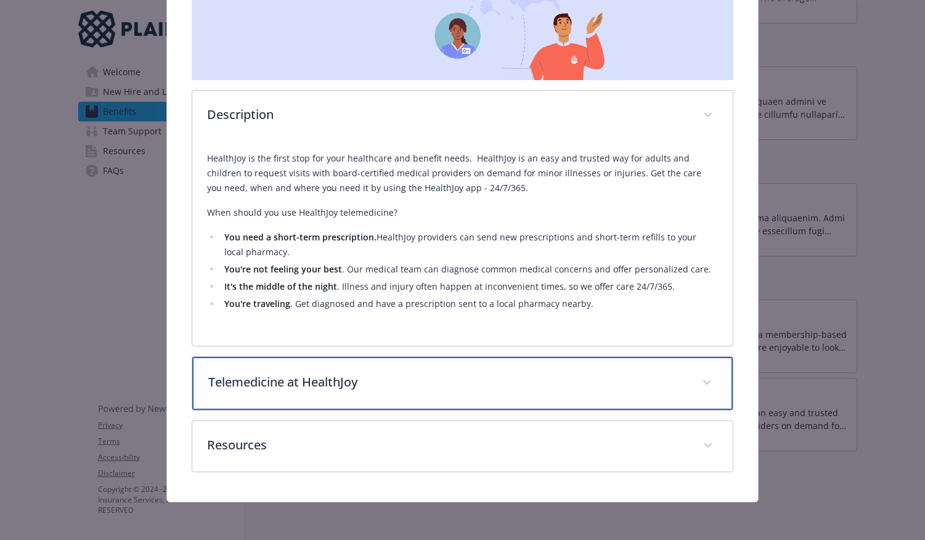
click at [456, 374] on p "Telemedicine at HealthJoy" at bounding box center [447, 382] width 479 height 18
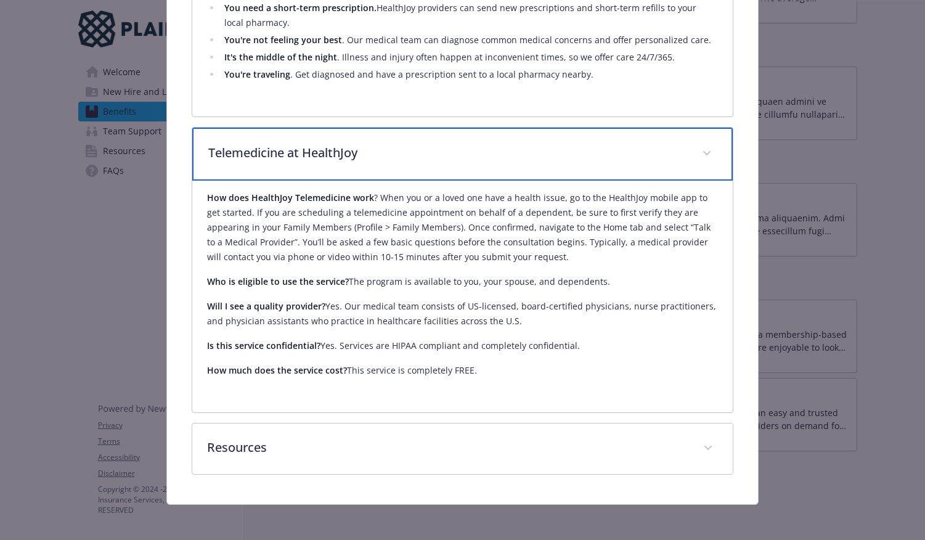
scroll to position [540, 0]
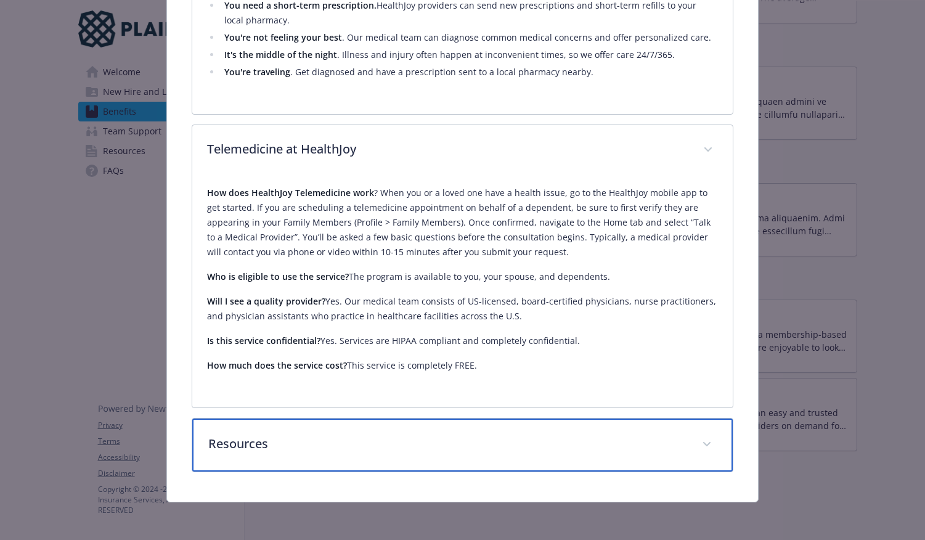
click at [685, 436] on div "Resources" at bounding box center [462, 445] width 541 height 53
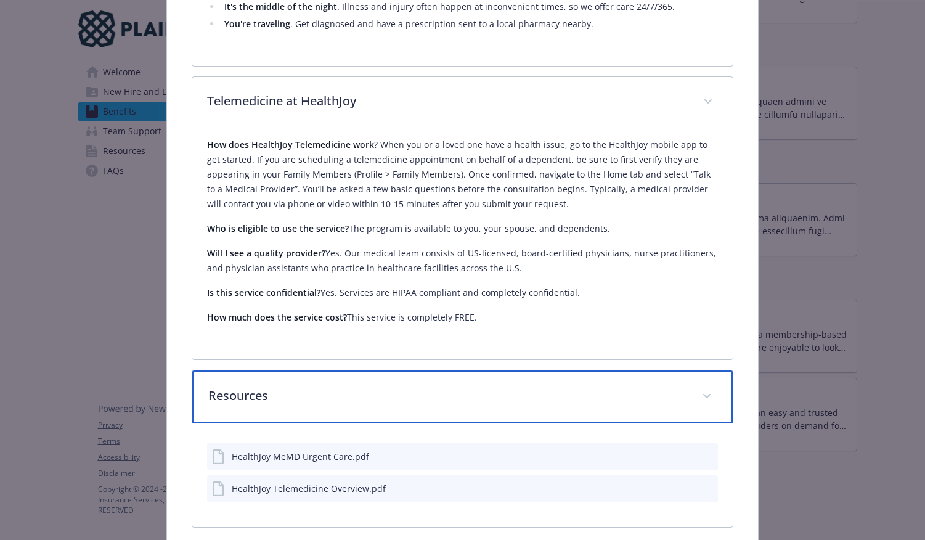
scroll to position [643, 0]
